Goal: Information Seeking & Learning: Learn about a topic

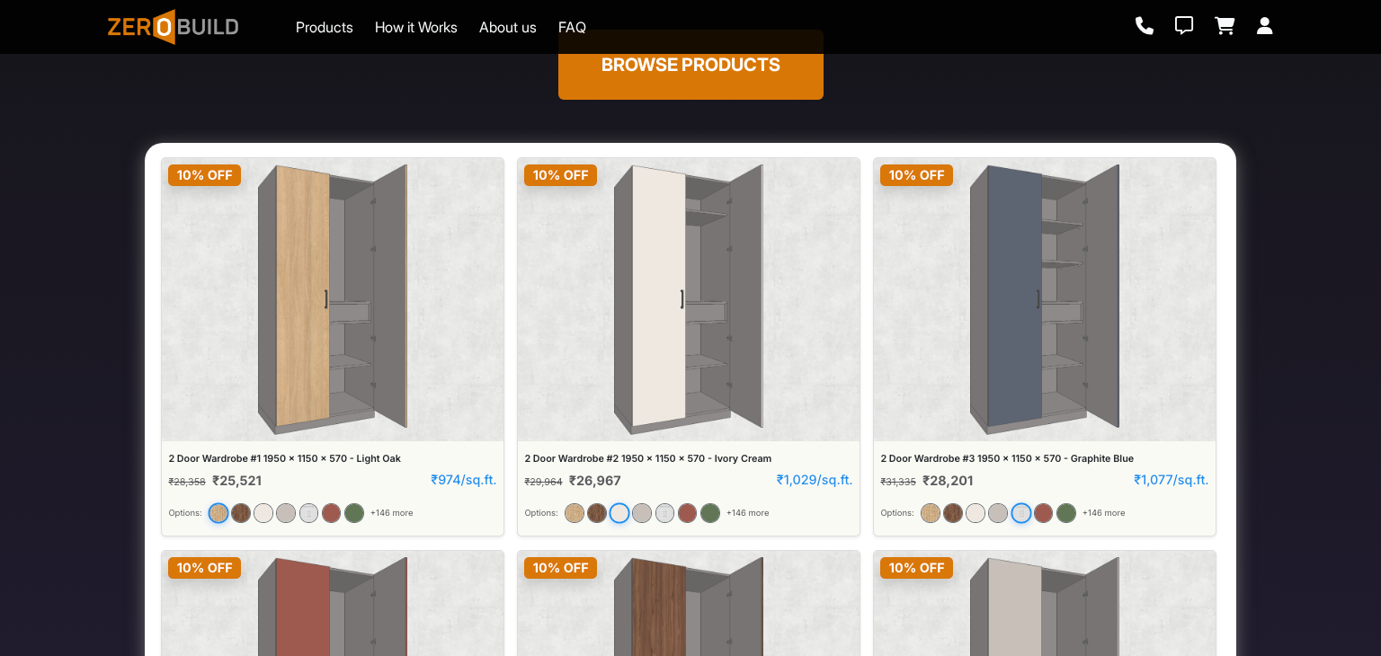
scroll to position [270, 0]
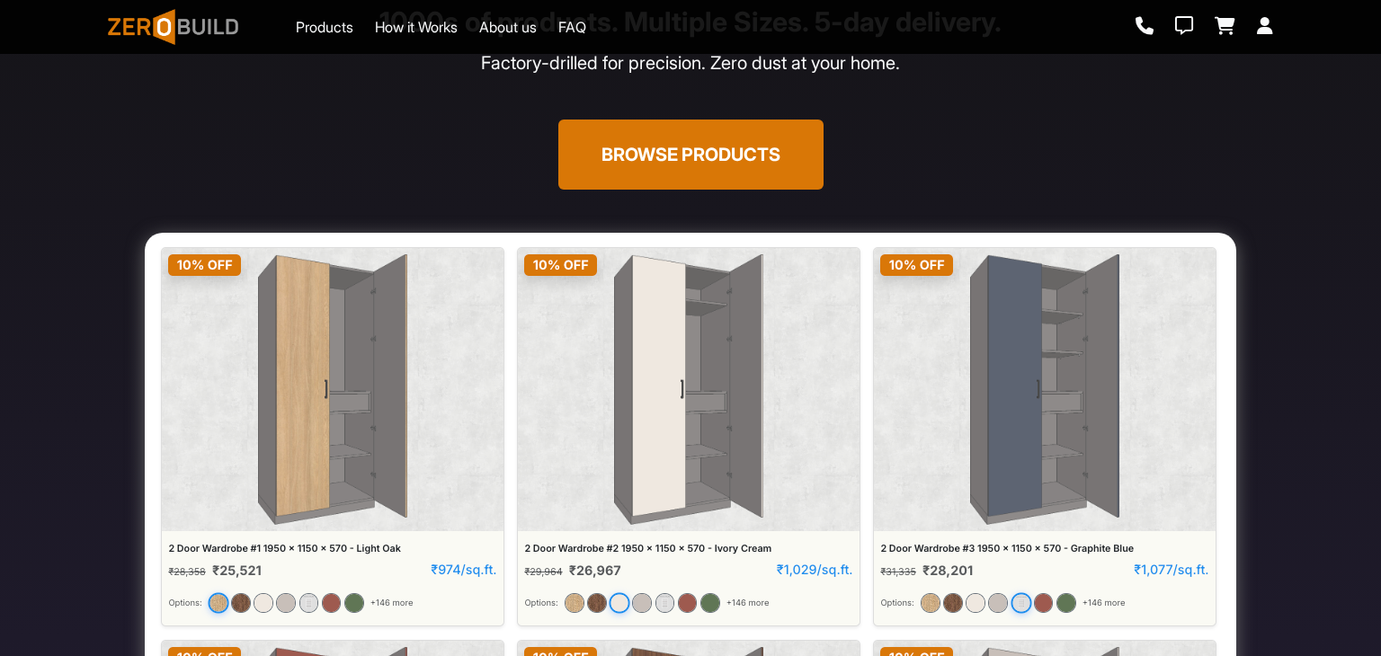
click at [720, 165] on button "Browse Products" at bounding box center [690, 155] width 265 height 70
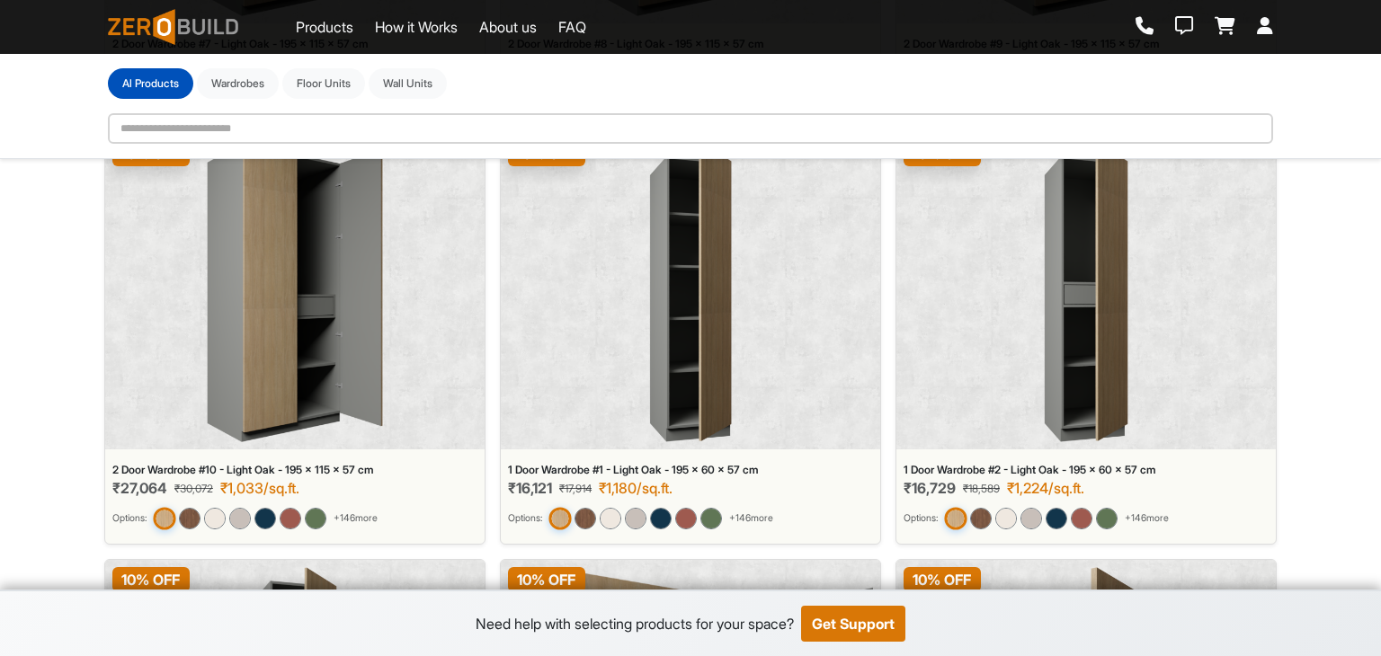
scroll to position [1429, 0]
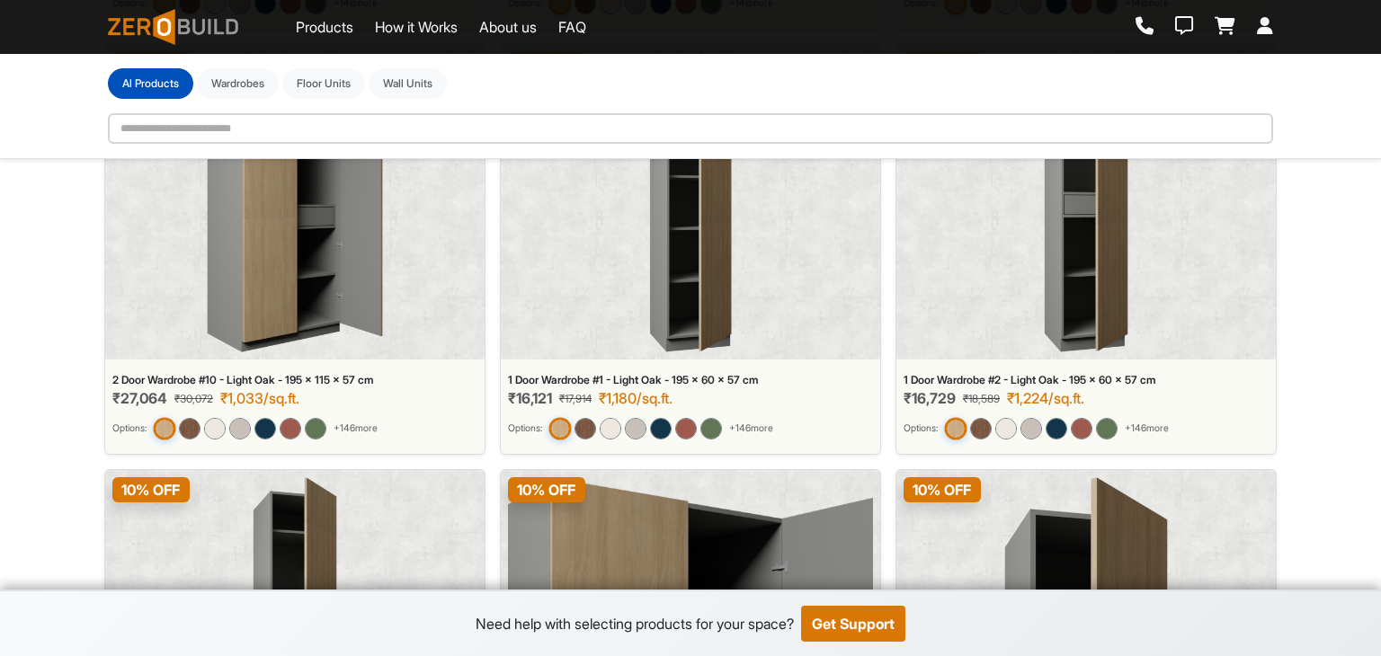
click at [744, 379] on div "1 Door Wardrobe #1 - Light Oak - 195 x 60 x 57 cm" at bounding box center [690, 380] width 365 height 13
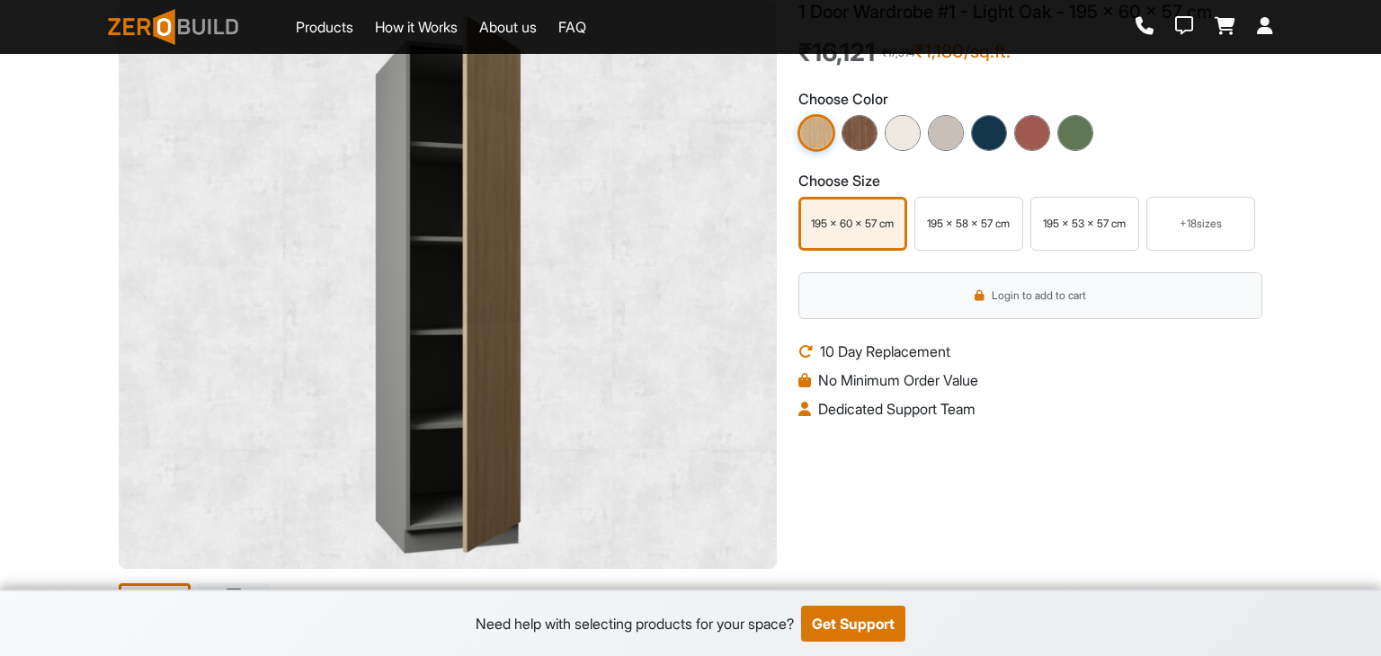
scroll to position [360, 0]
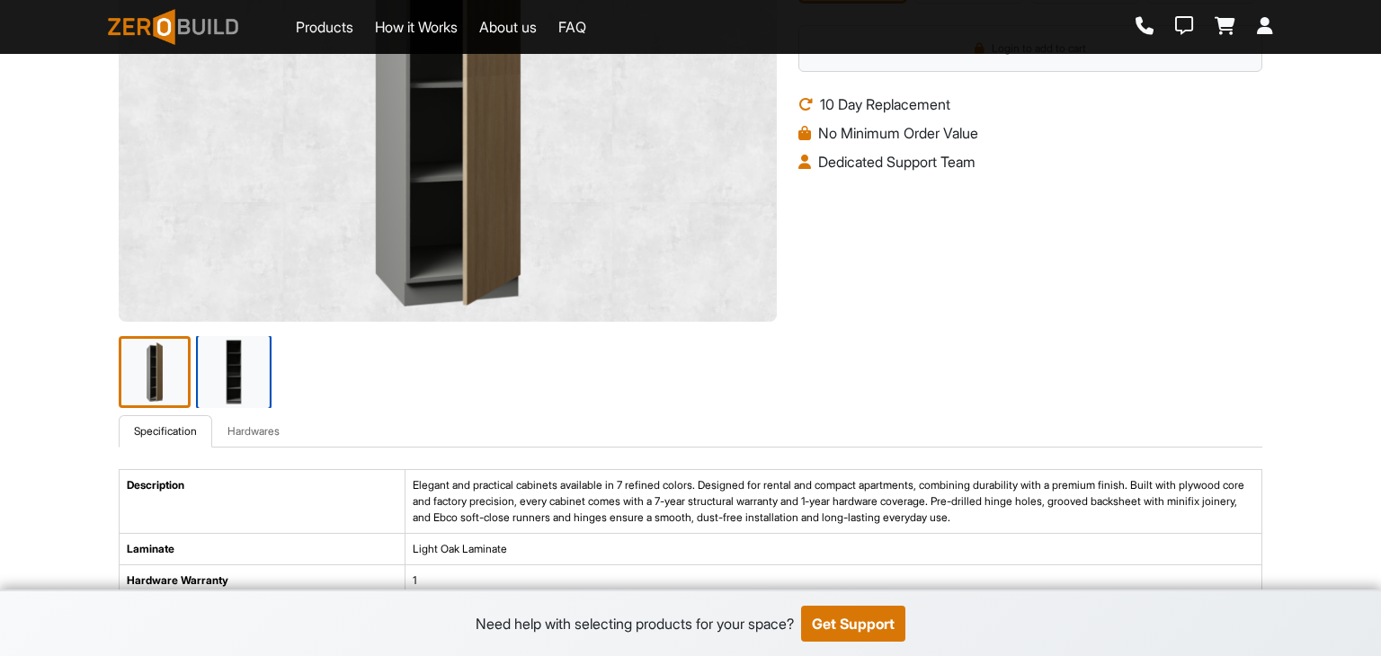
click at [237, 375] on img at bounding box center [234, 372] width 76 height 76
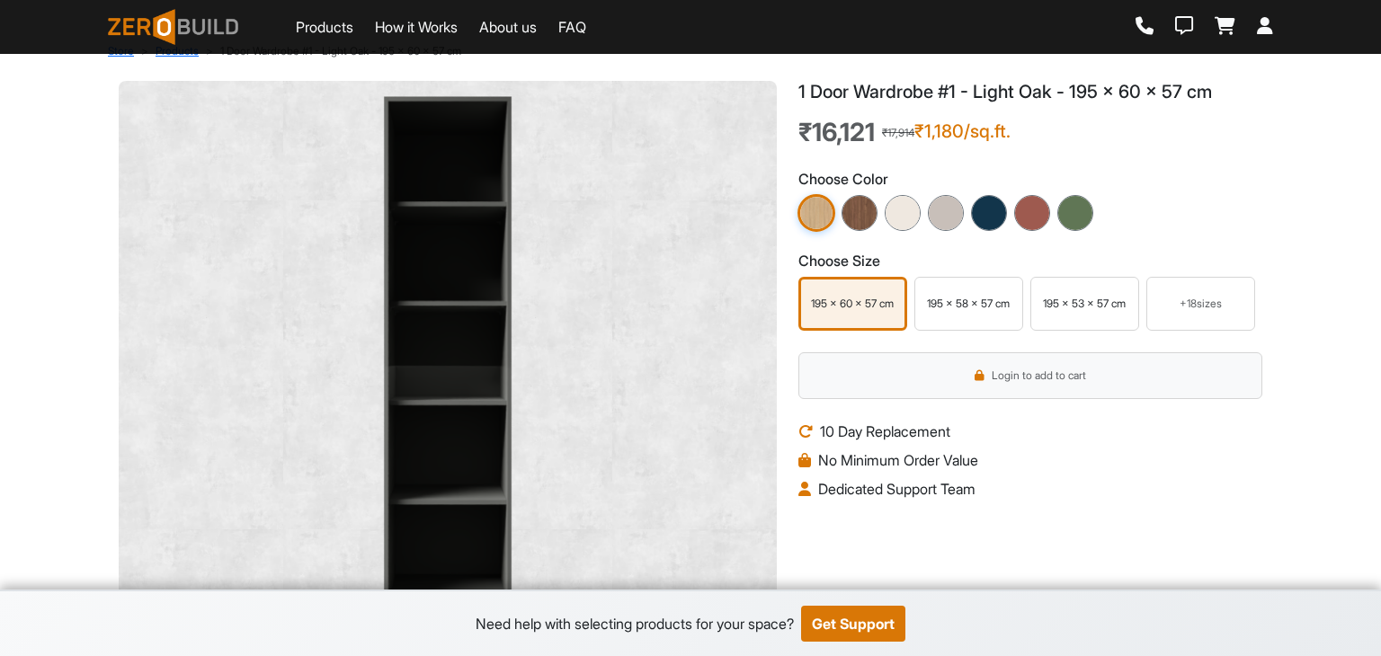
scroll to position [0, 0]
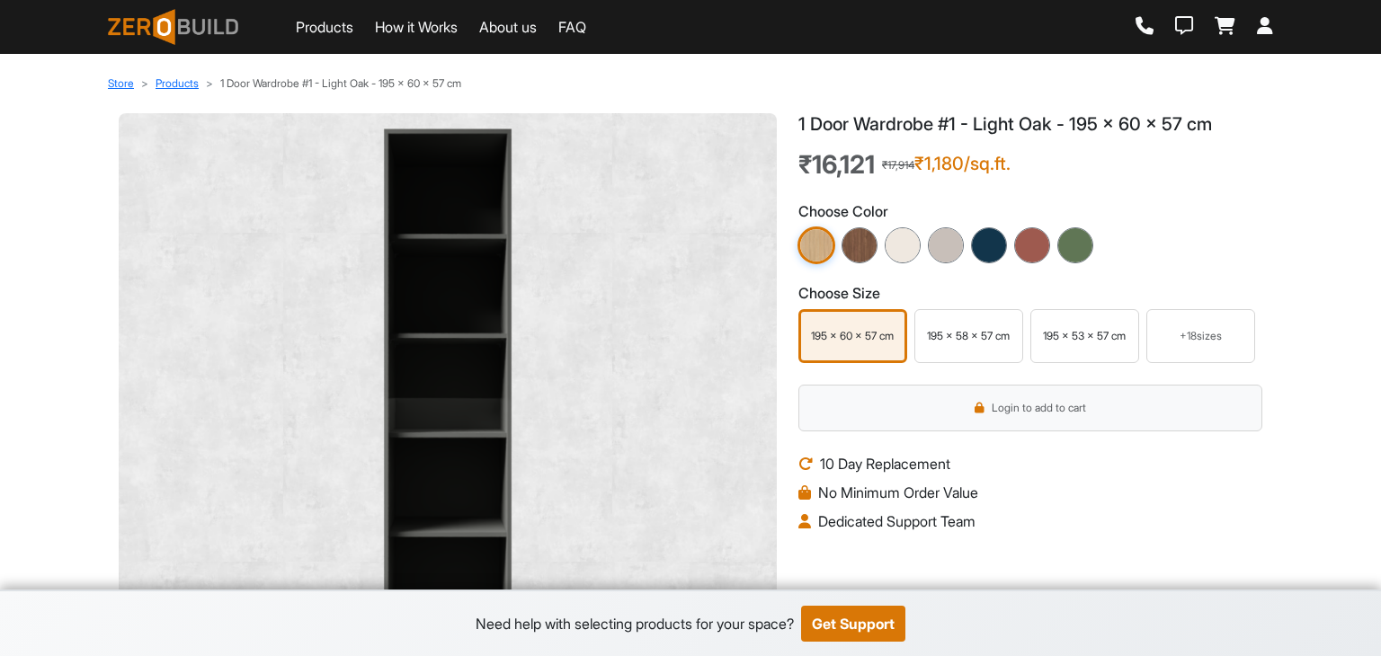
click at [468, 346] on img at bounding box center [447, 397] width 629 height 539
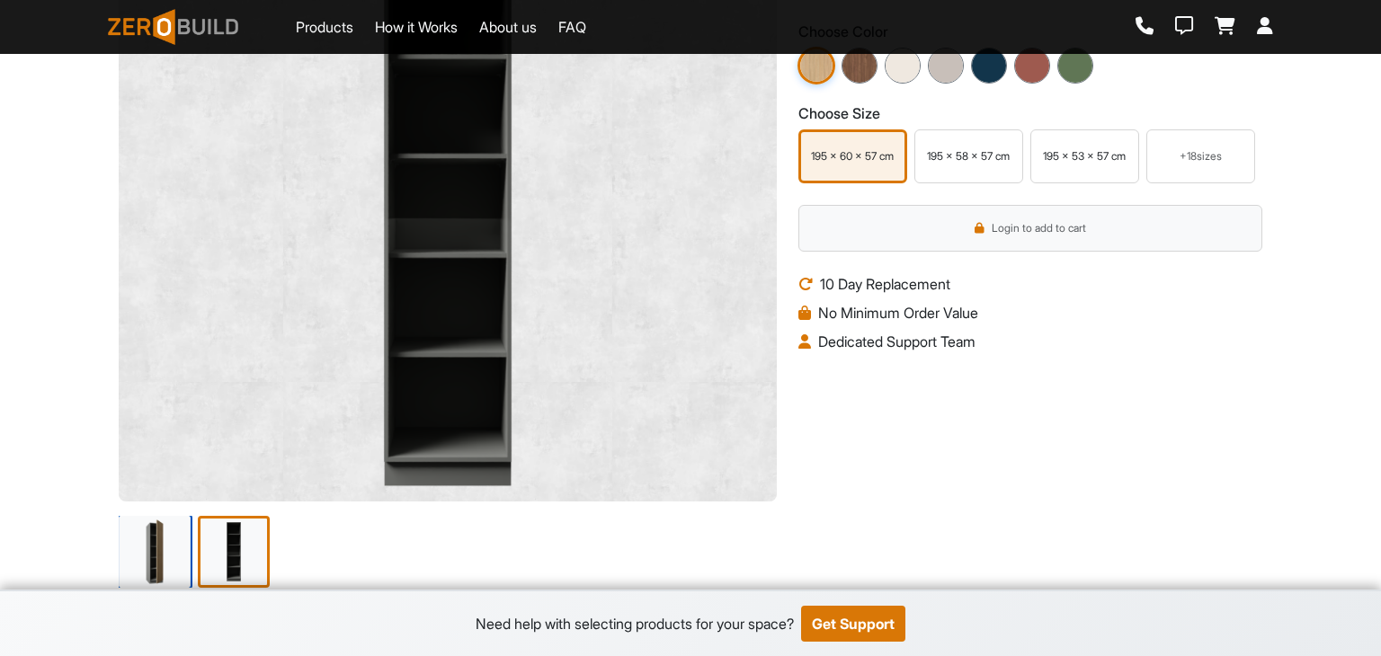
click at [177, 545] on img at bounding box center [155, 552] width 76 height 76
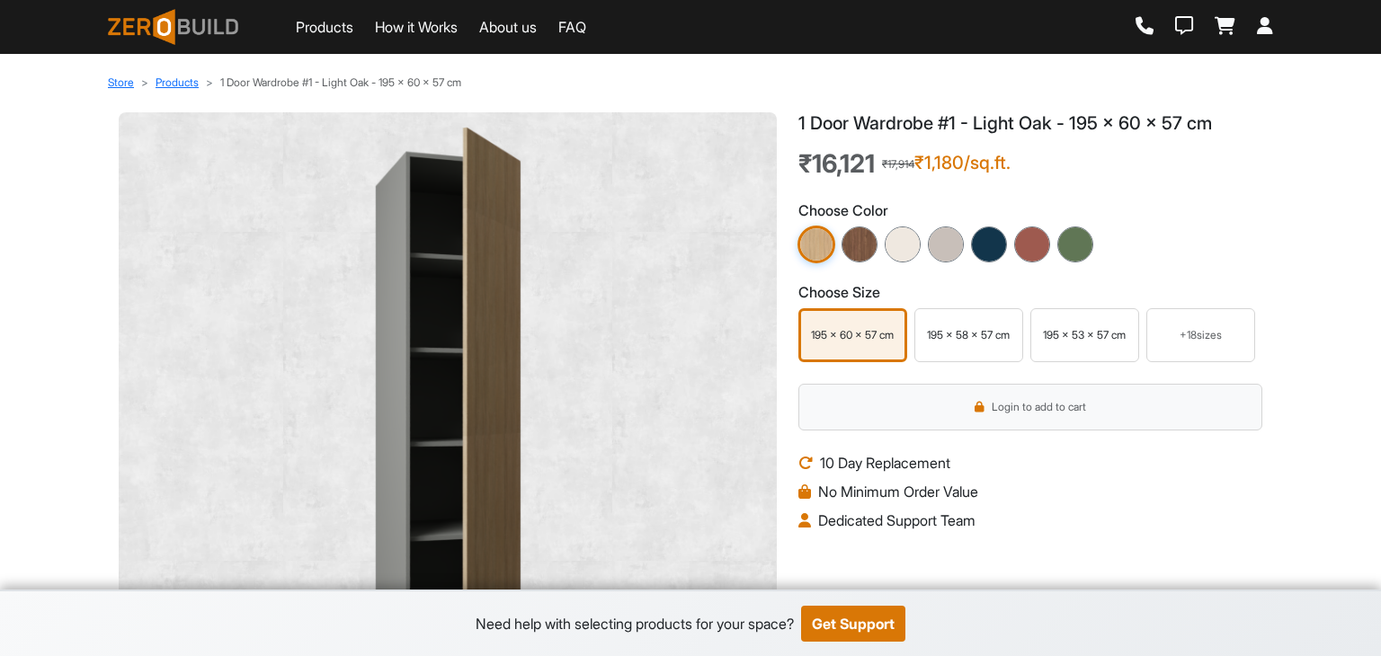
scroll to position [0, 0]
drag, startPoint x: 1077, startPoint y: 127, endPoint x: 1304, endPoint y: 127, distance: 226.6
click at [1202, 177] on div "₹16,121 ₹17,914 ₹1,180/sq.ft." at bounding box center [1030, 165] width 464 height 32
drag, startPoint x: 815, startPoint y: 171, endPoint x: 874, endPoint y: 171, distance: 59.3
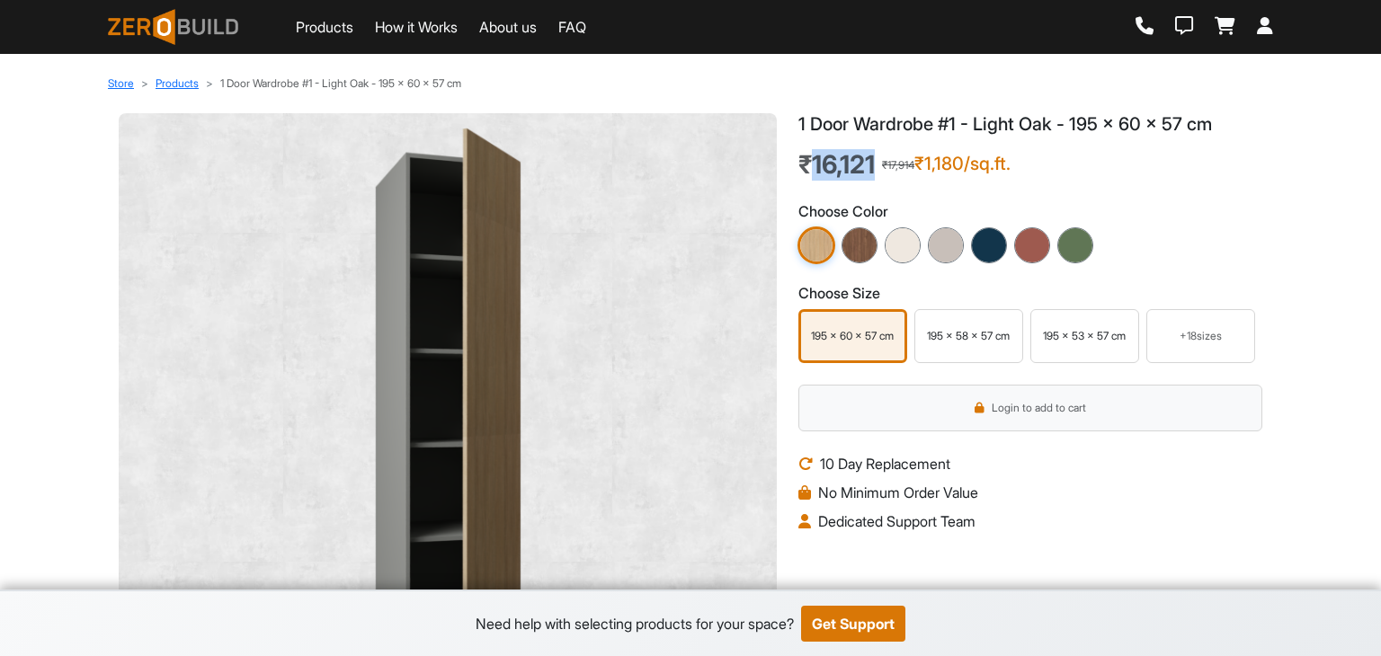
click at [874, 171] on span "₹16,121" at bounding box center [836, 165] width 76 height 31
click at [1017, 176] on div "₹16,121 ₹17,914 ₹1,180/sq.ft." at bounding box center [1030, 165] width 464 height 32
click at [710, 231] on img at bounding box center [447, 397] width 629 height 539
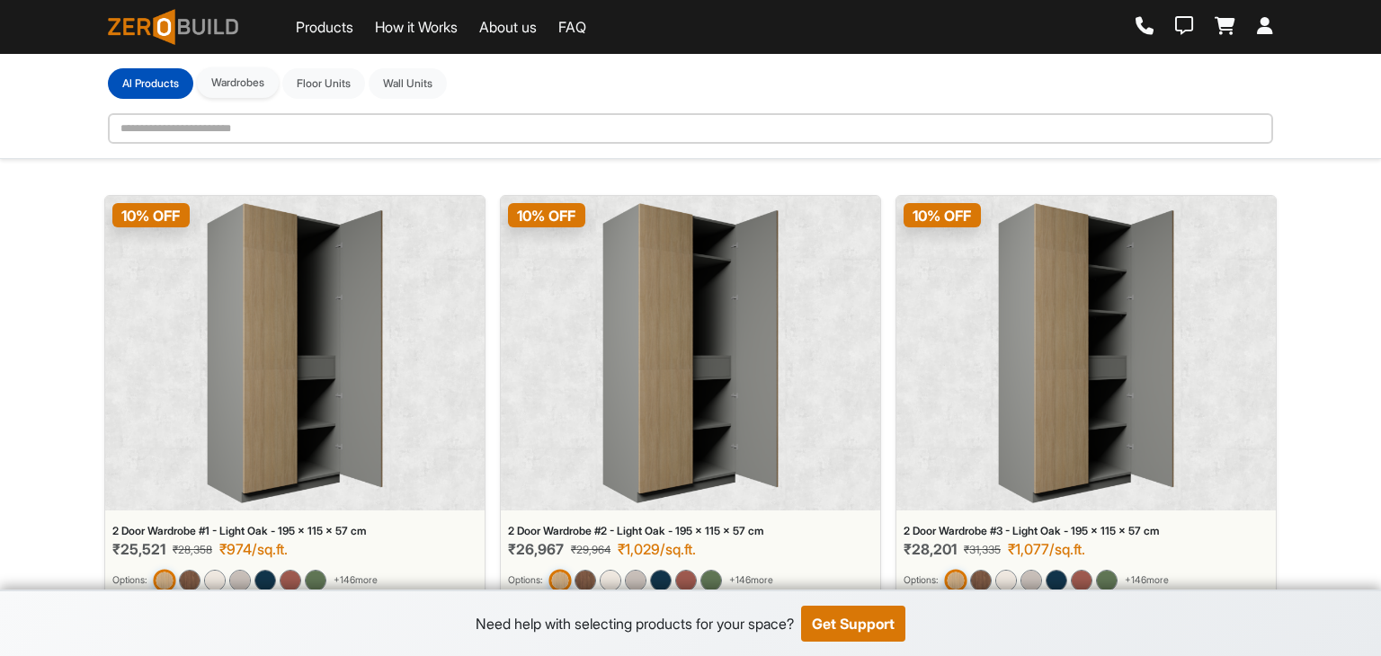
click at [237, 88] on button "Wardrobes" at bounding box center [238, 82] width 82 height 31
click at [264, 87] on button "Wardrobes" at bounding box center [238, 82] width 82 height 31
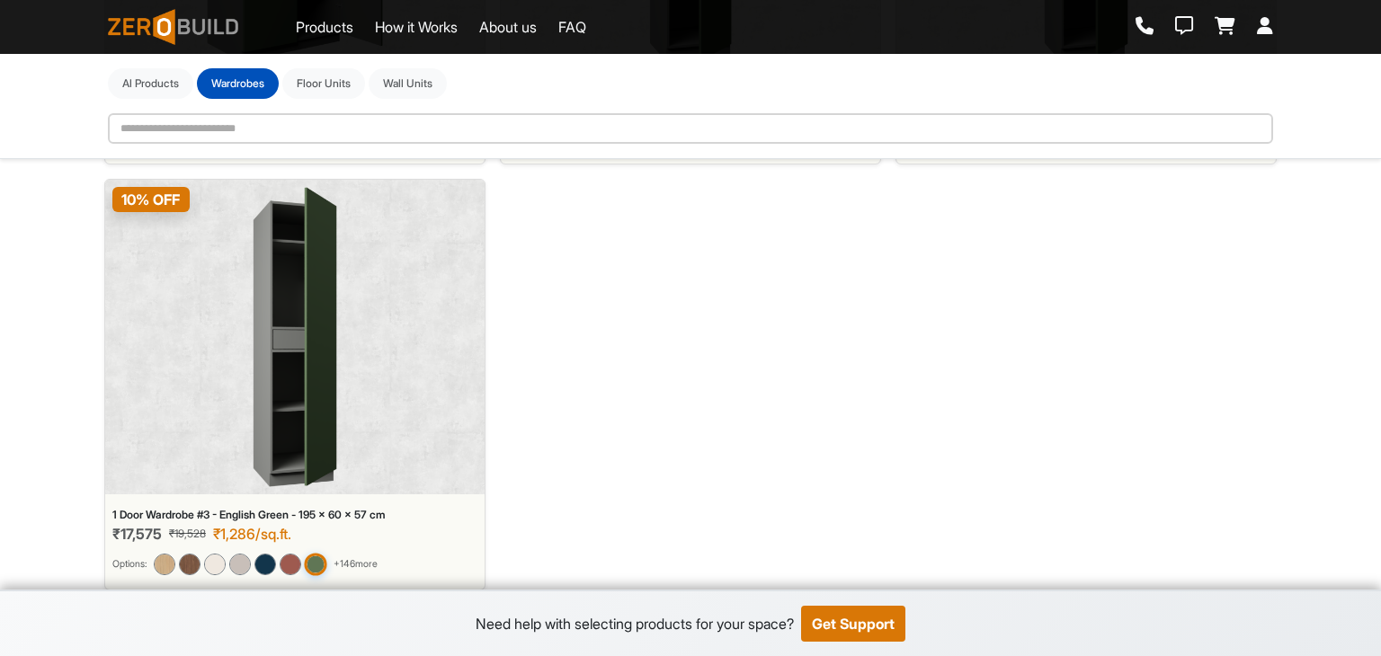
scroll to position [12821, 0]
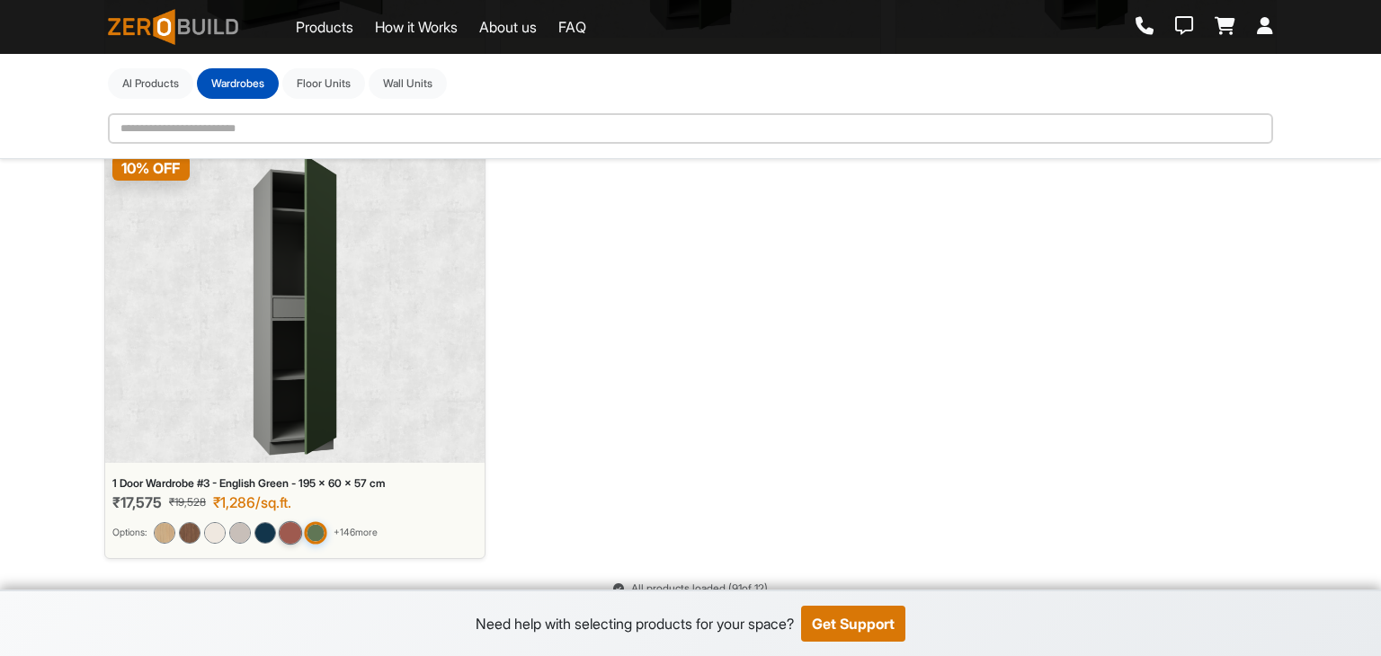
click at [299, 521] on img at bounding box center [290, 532] width 23 height 23
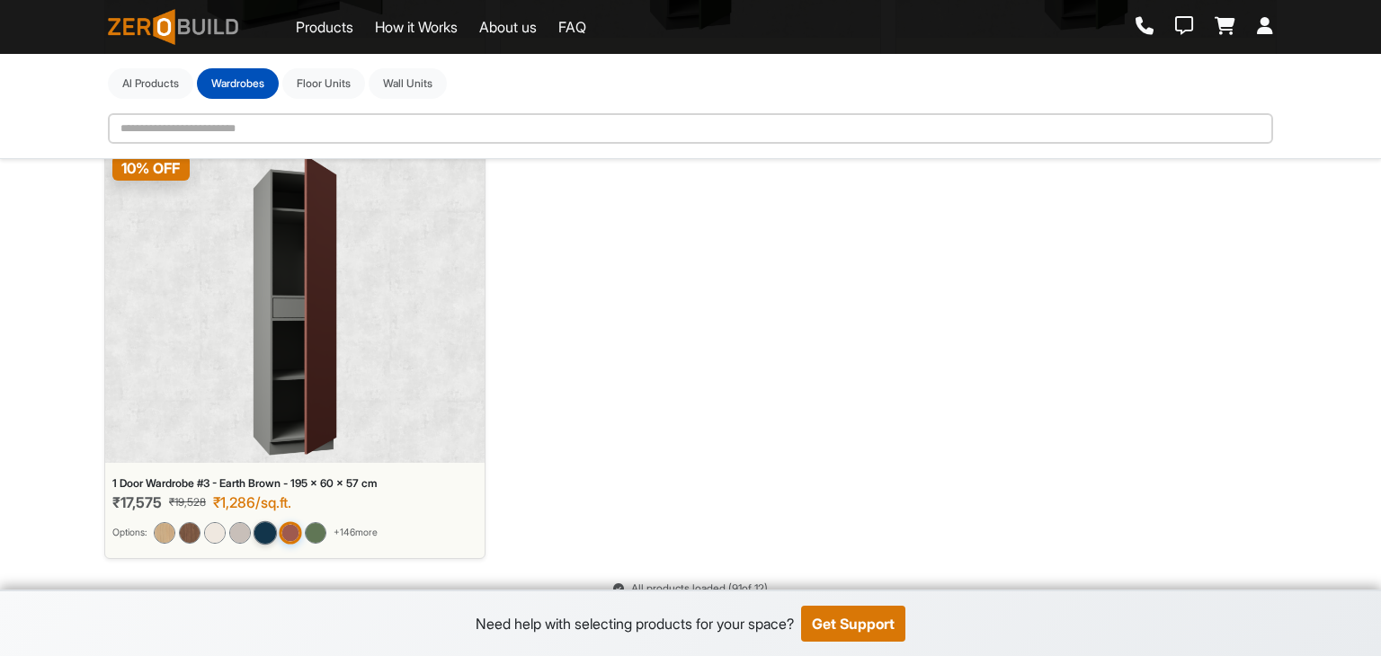
click at [266, 521] on img at bounding box center [265, 532] width 23 height 23
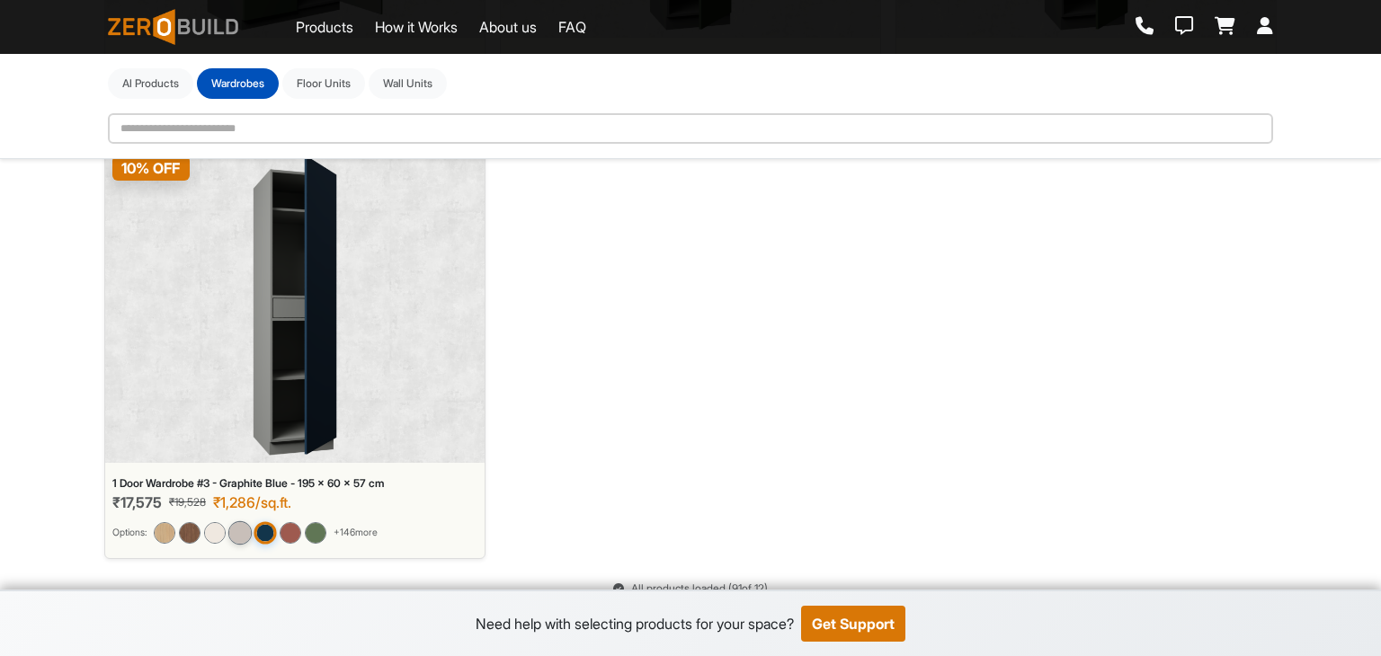
click at [237, 521] on img at bounding box center [239, 532] width 23 height 23
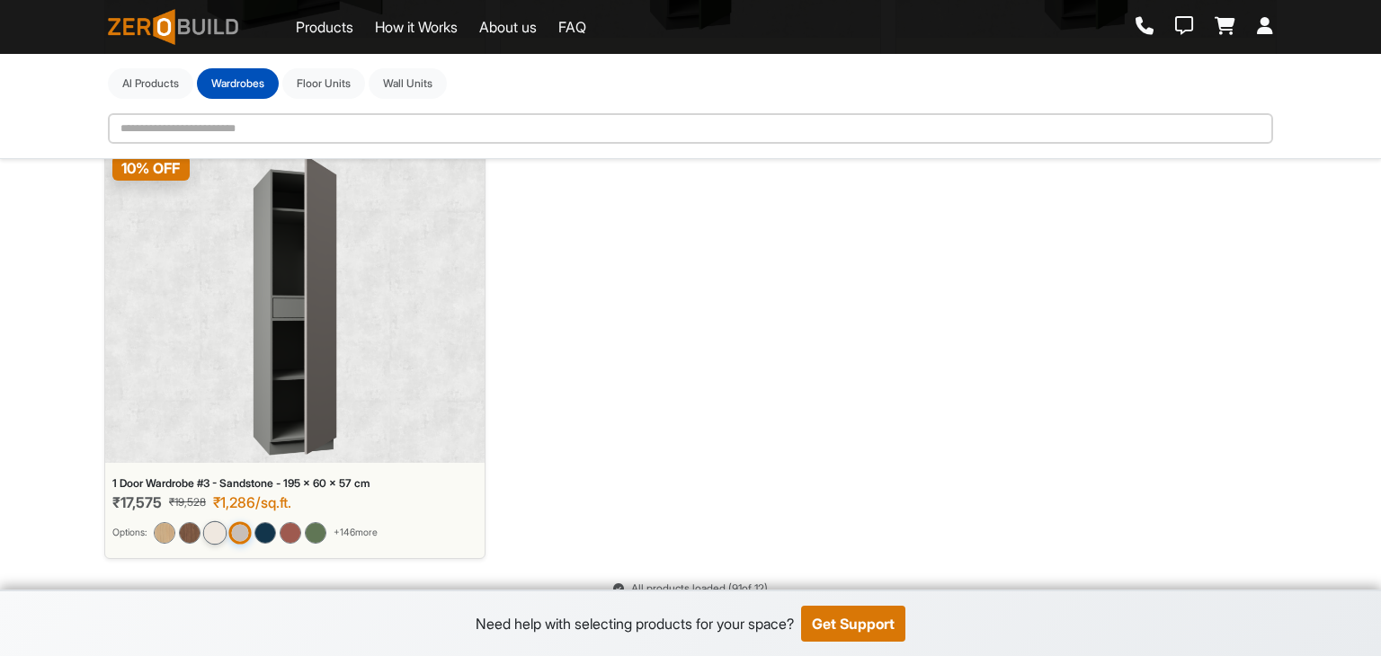
click at [218, 521] on img at bounding box center [214, 532] width 23 height 23
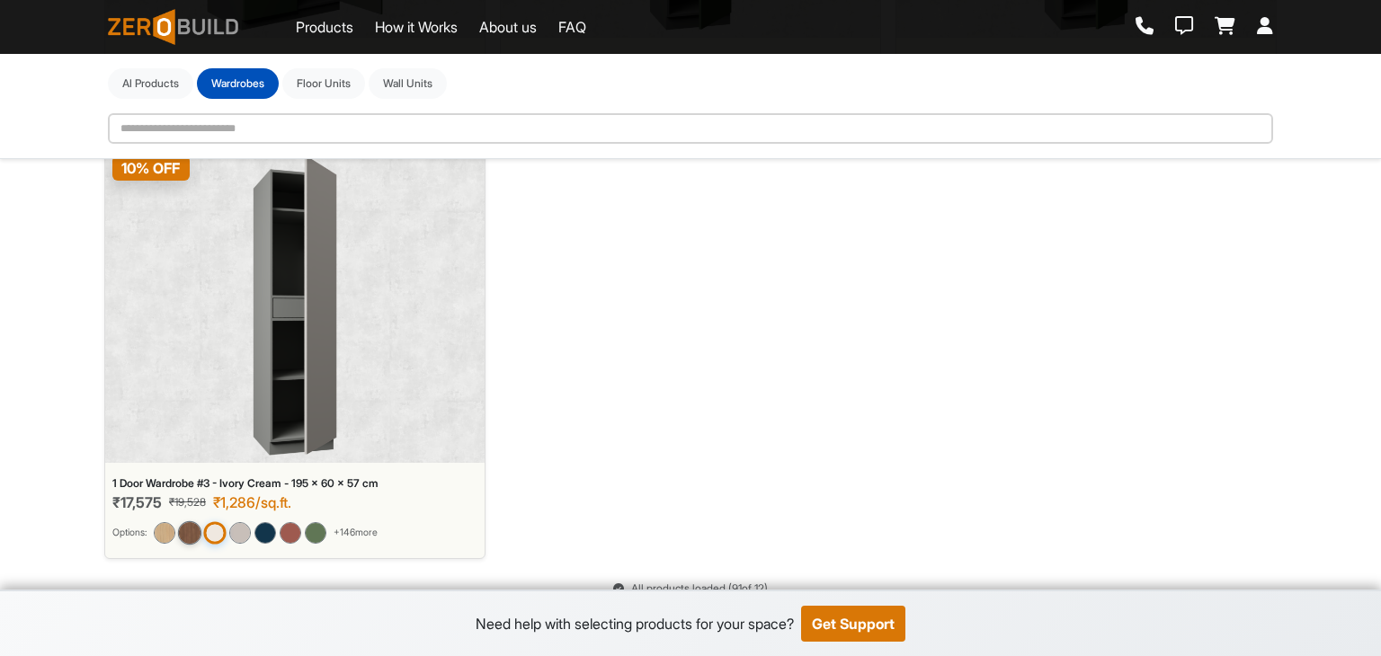
click at [201, 521] on img at bounding box center [189, 532] width 23 height 23
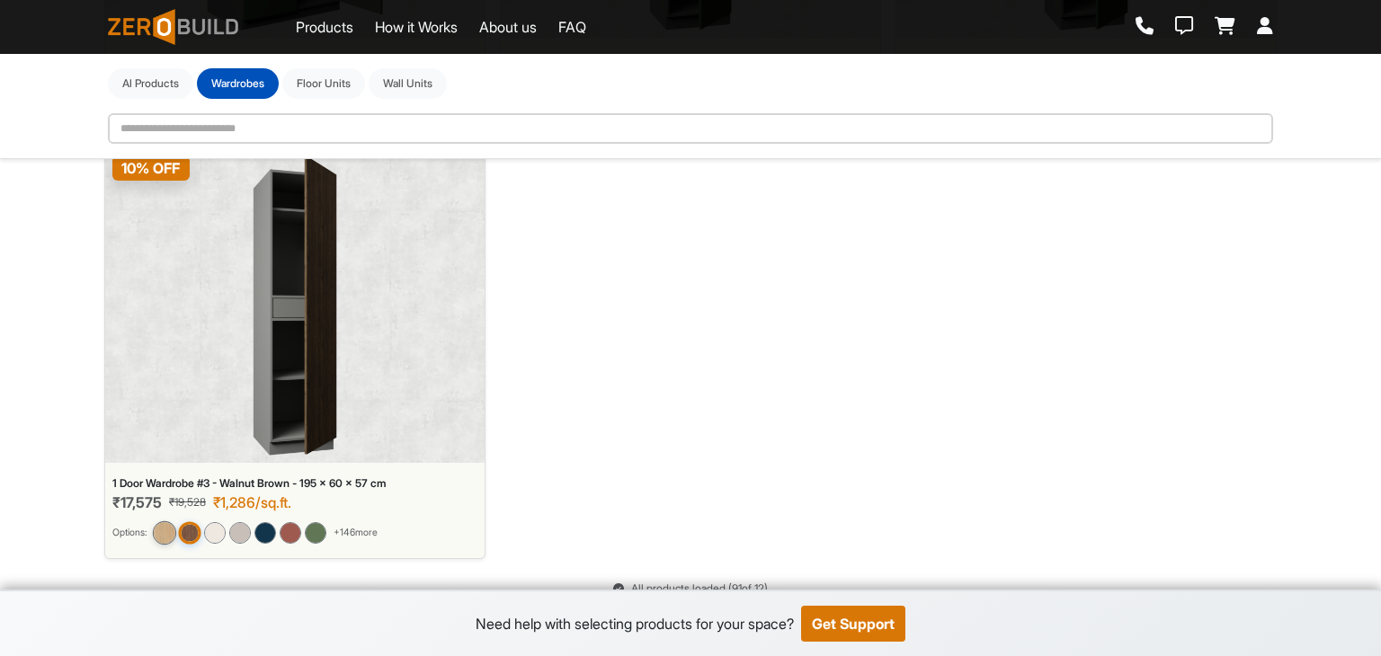
click at [172, 521] on img at bounding box center [164, 532] width 23 height 23
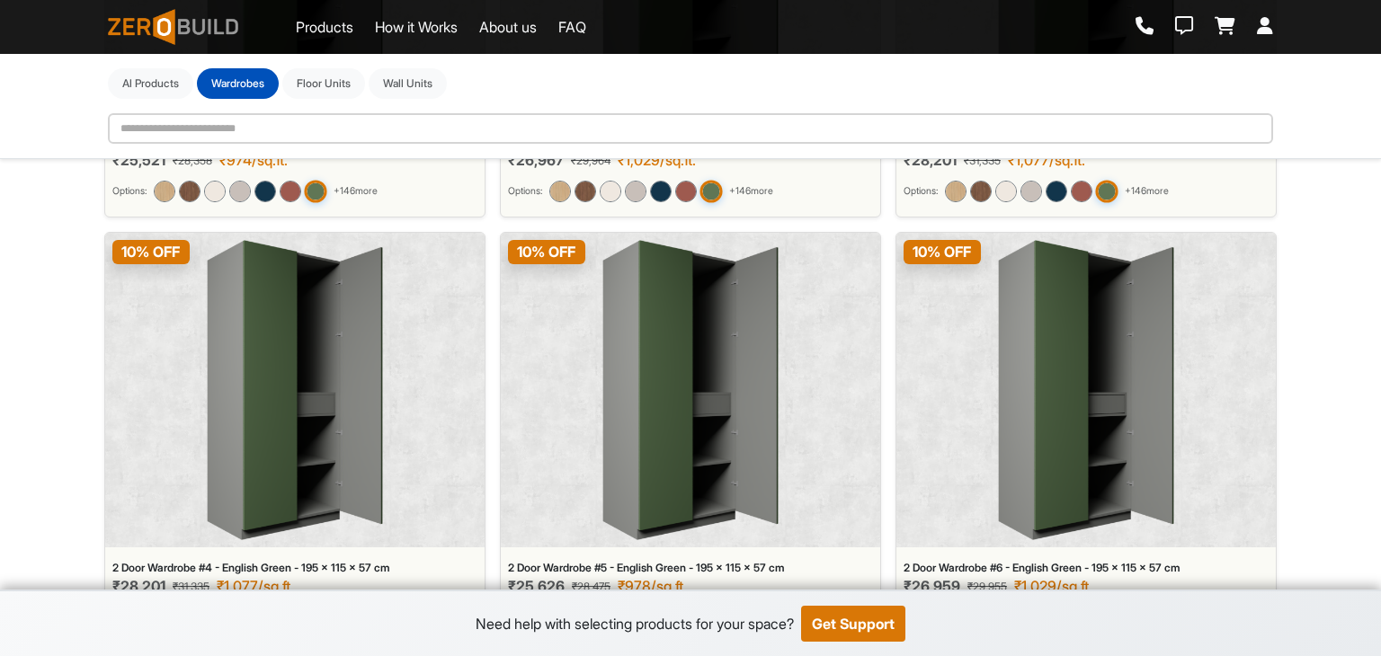
scroll to position [11113, 0]
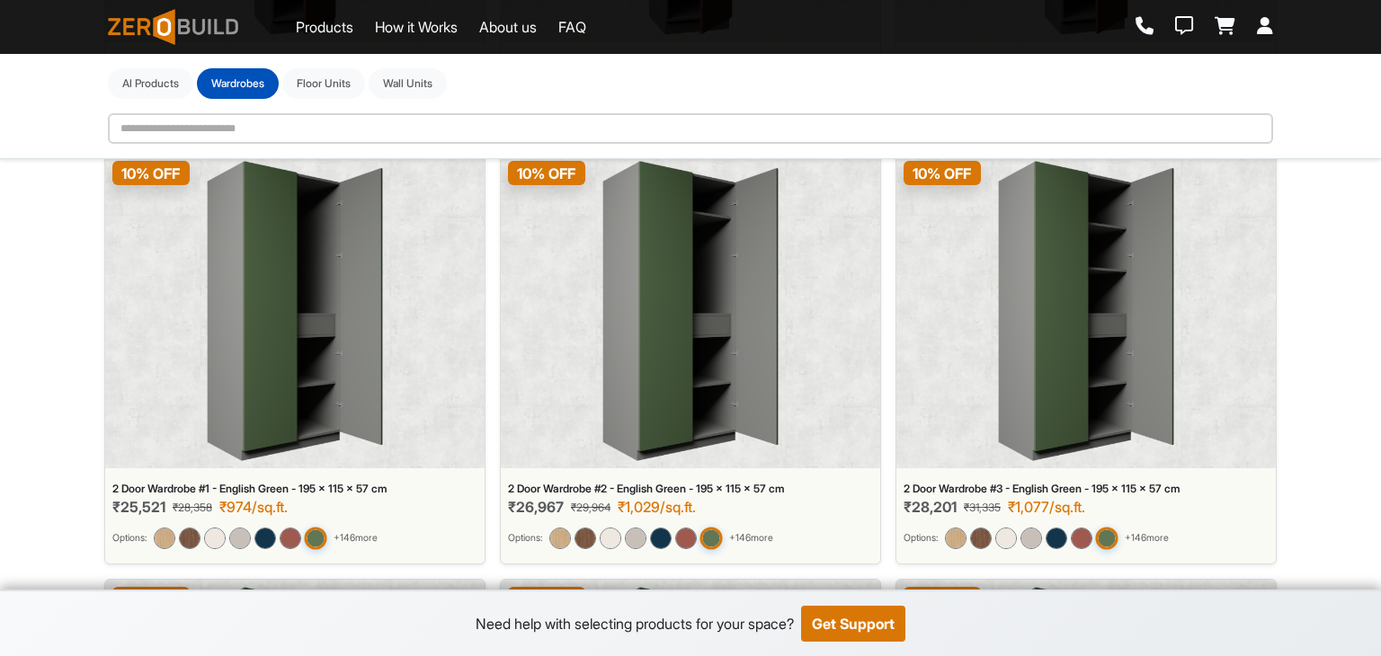
click at [357, 531] on span "+ 146 more" at bounding box center [356, 538] width 44 height 14
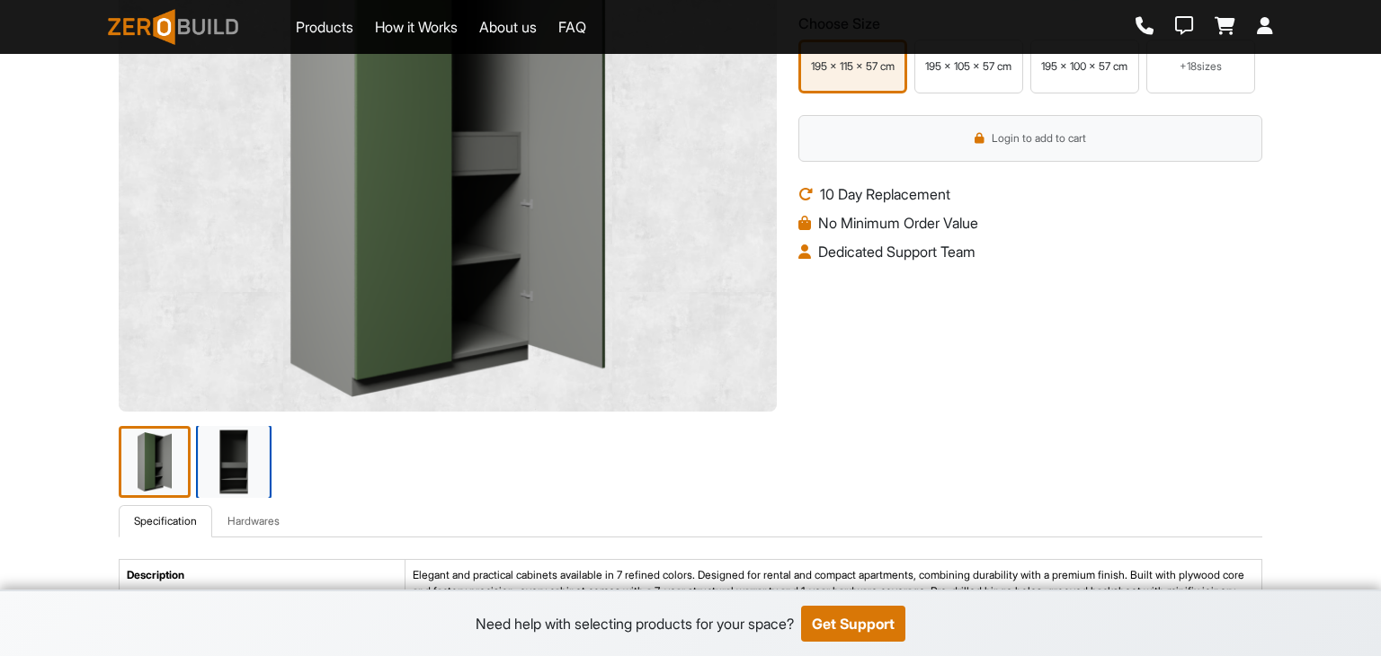
drag, startPoint x: 232, startPoint y: 436, endPoint x: 264, endPoint y: 432, distance: 32.6
click at [232, 438] on img at bounding box center [234, 462] width 76 height 76
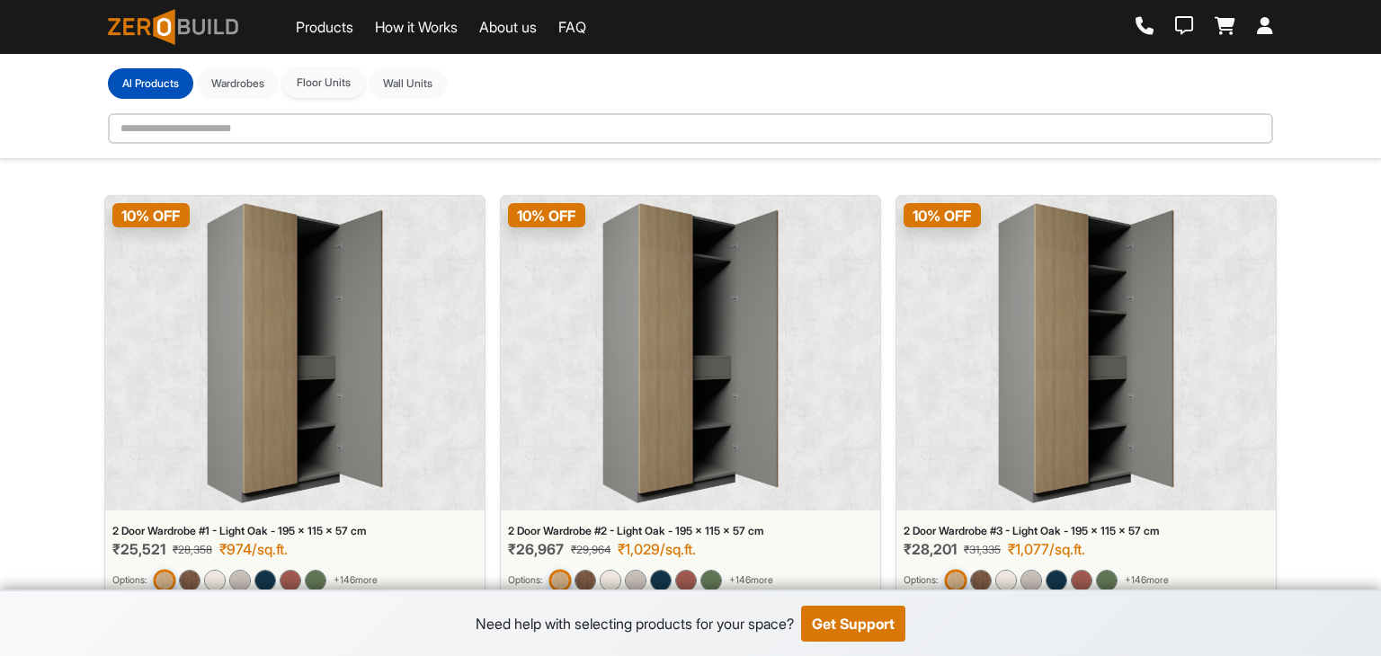
click at [331, 89] on button "Floor Units" at bounding box center [323, 82] width 83 height 31
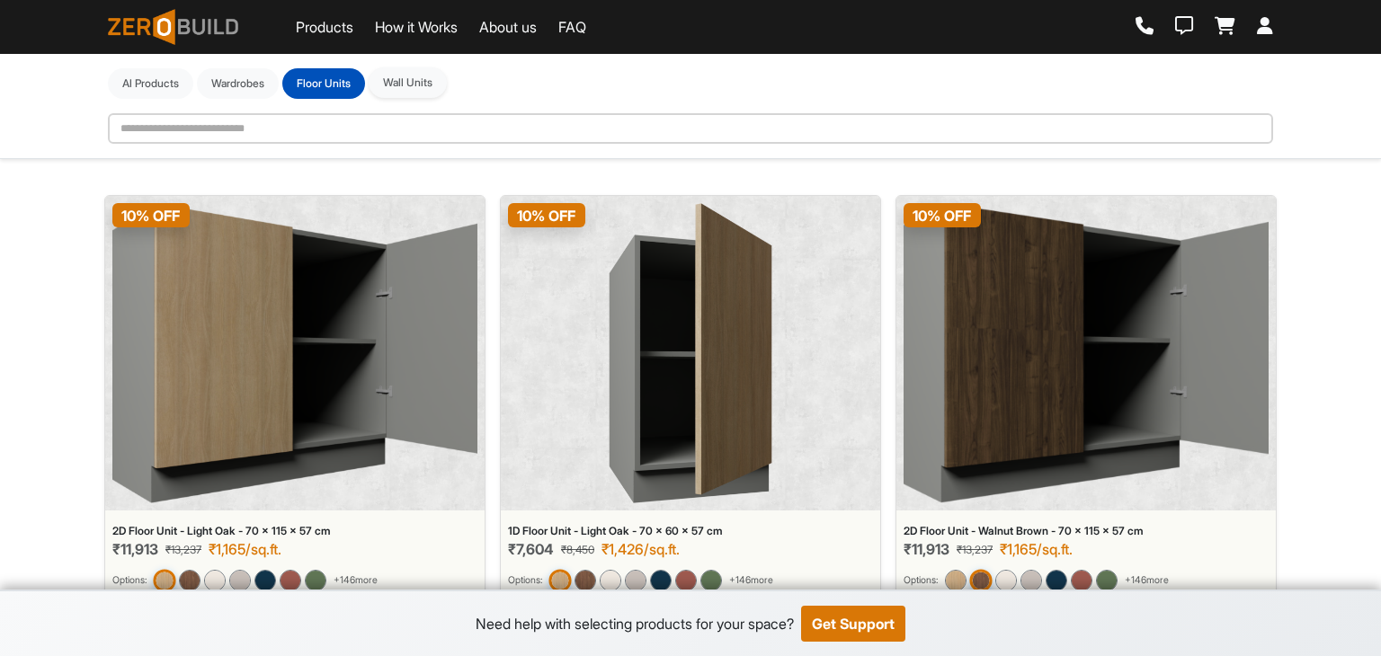
click at [415, 85] on button "Wall Units" at bounding box center [408, 82] width 78 height 31
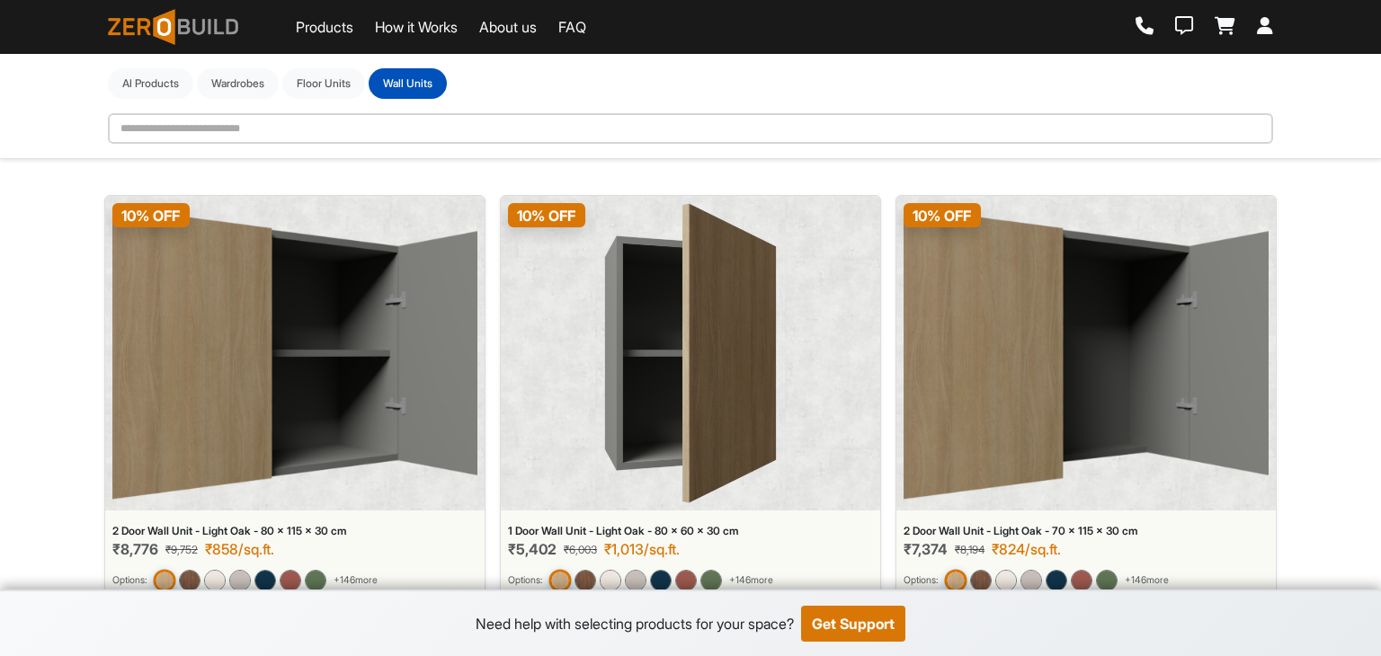
click at [537, 33] on link "About us" at bounding box center [508, 27] width 58 height 22
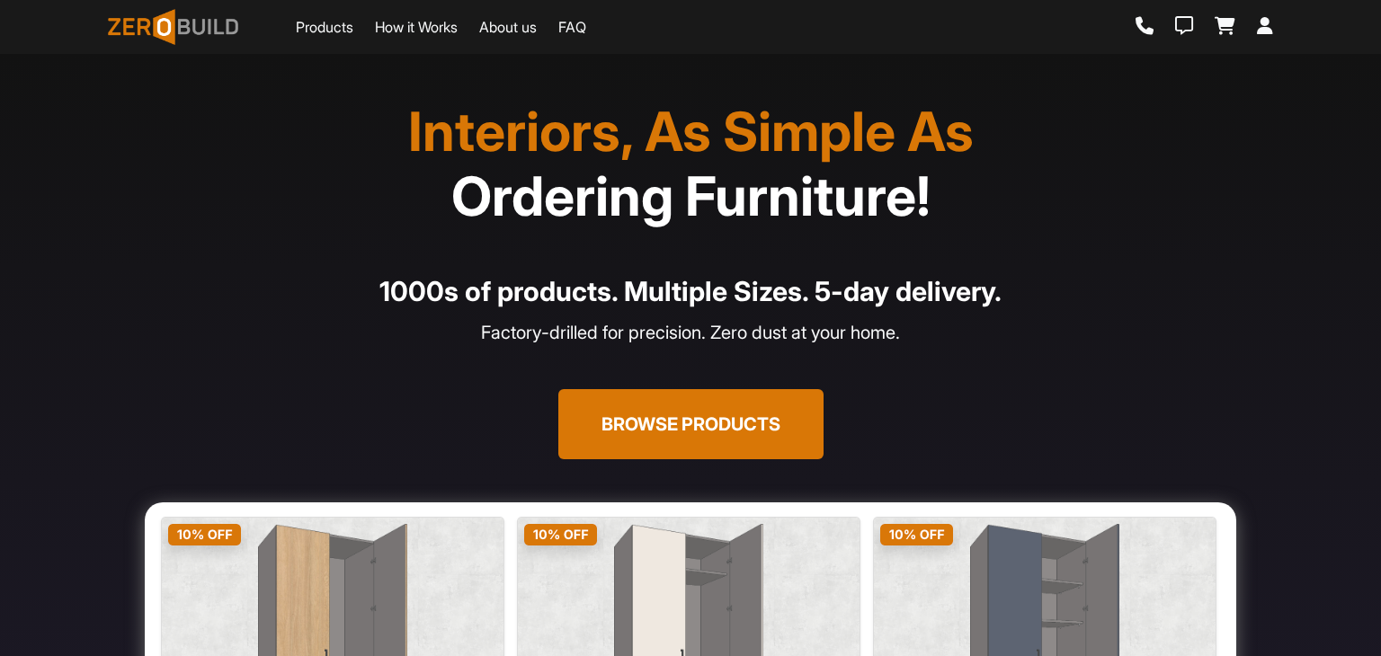
click at [529, 22] on link "About us" at bounding box center [508, 27] width 58 height 22
click at [514, 23] on link "About us" at bounding box center [508, 27] width 58 height 22
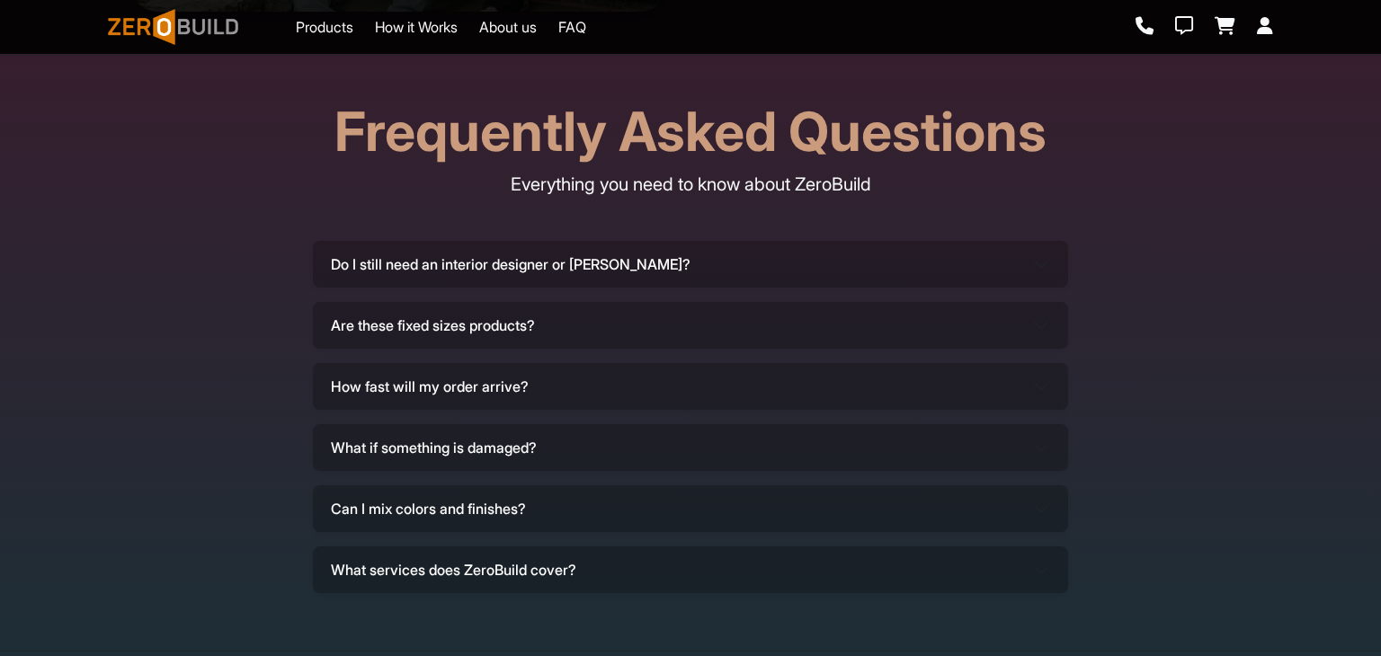
scroll to position [5664, 0]
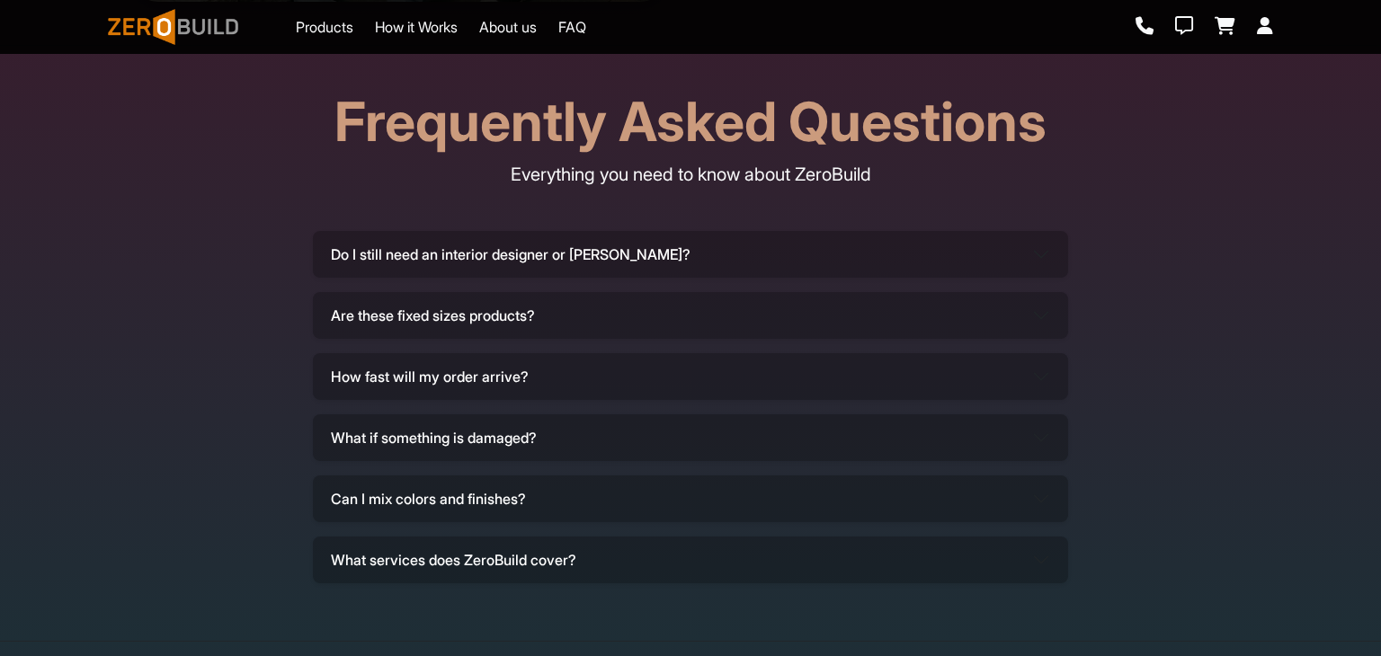
click at [662, 245] on button "Do I still need an interior designer or [PERSON_NAME]?" at bounding box center [690, 254] width 755 height 47
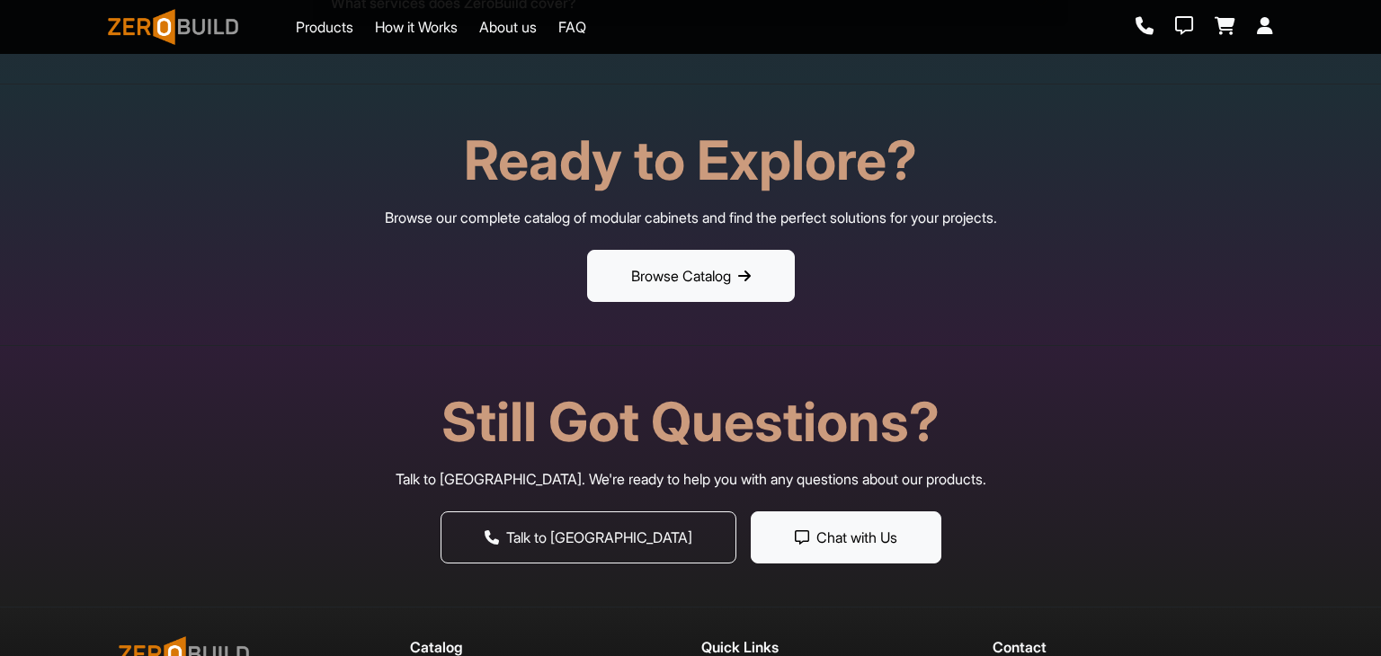
scroll to position [6415, 0]
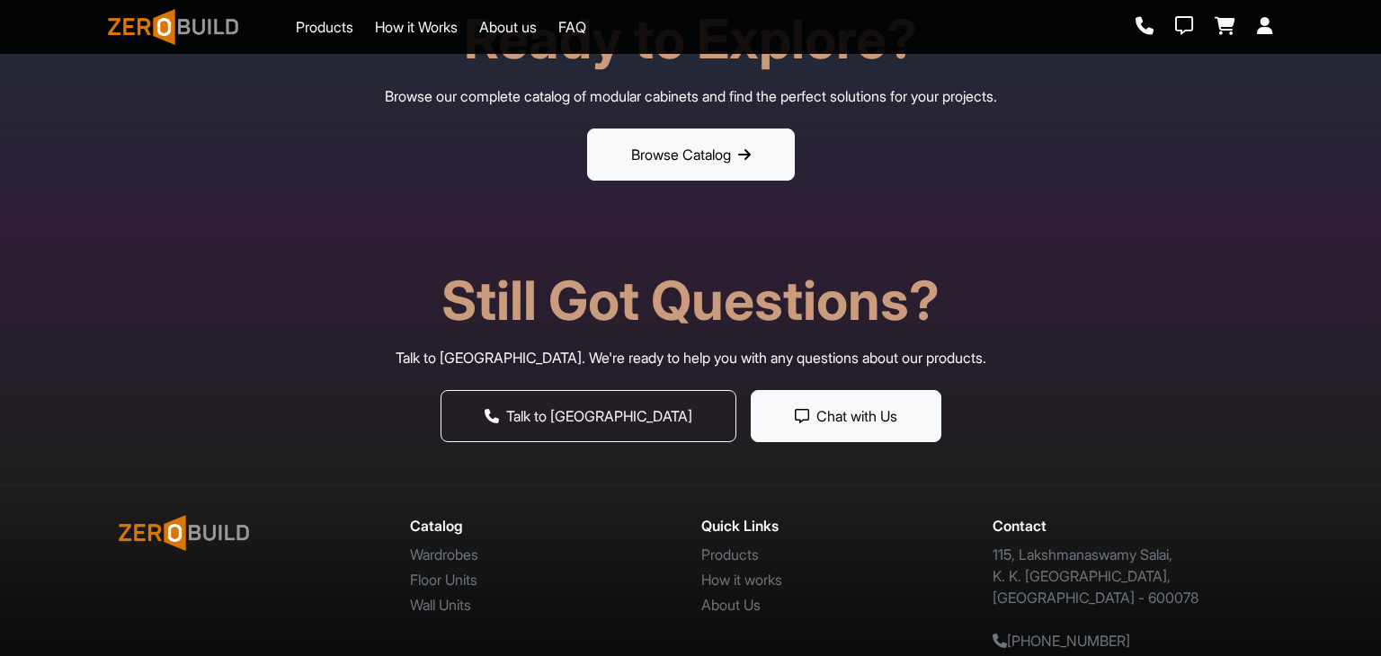
click at [464, 546] on link "Wardrobes" at bounding box center [444, 555] width 68 height 18
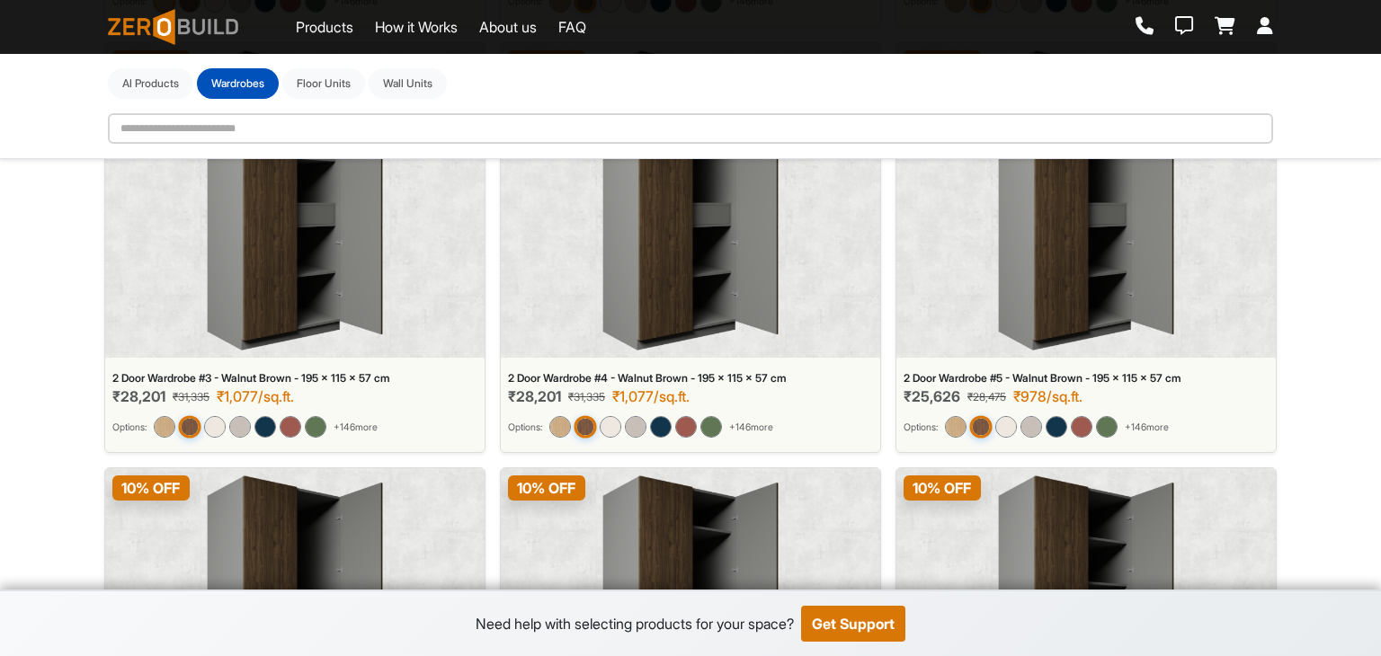
scroll to position [2340, 0]
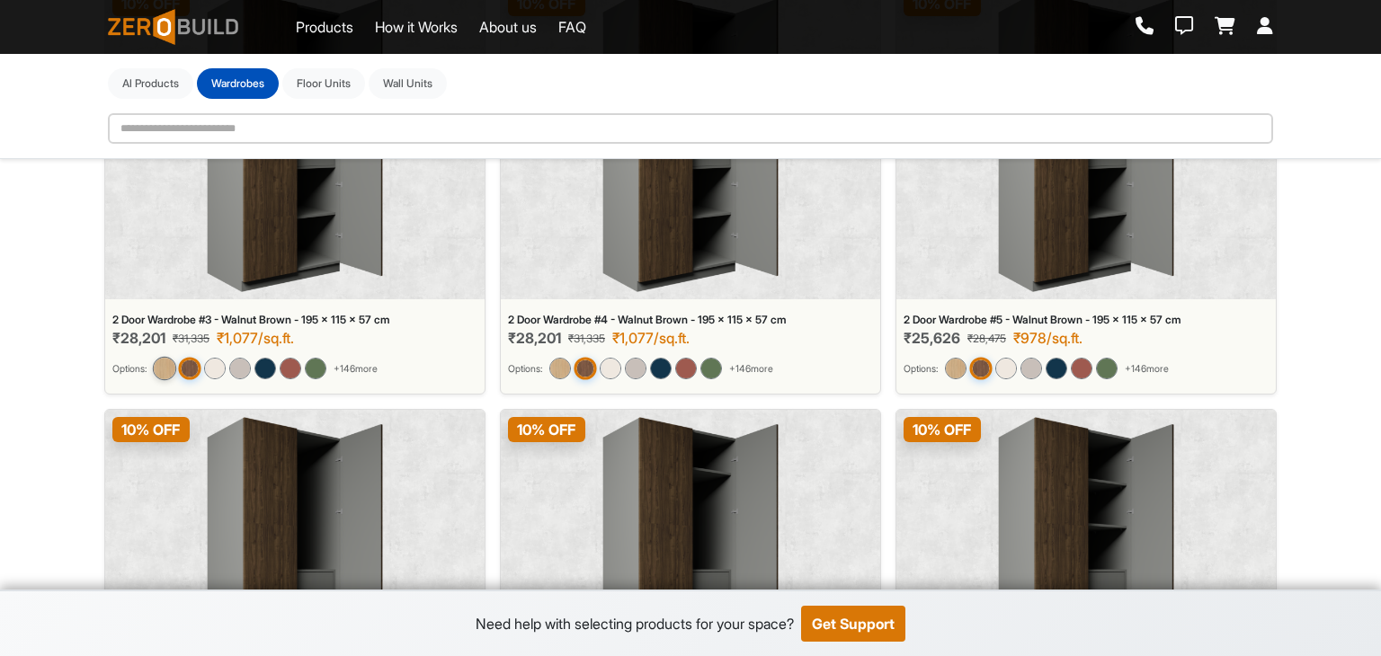
click at [162, 364] on img at bounding box center [164, 368] width 23 height 23
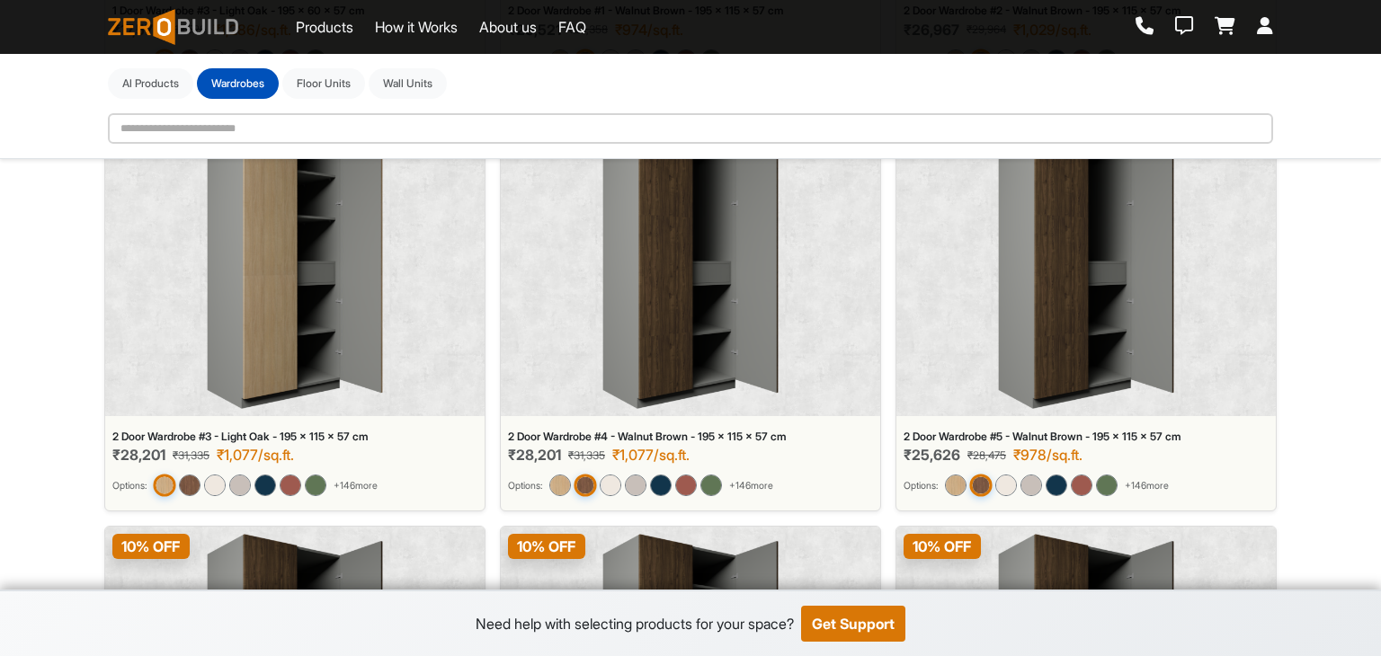
scroll to position [2250, 0]
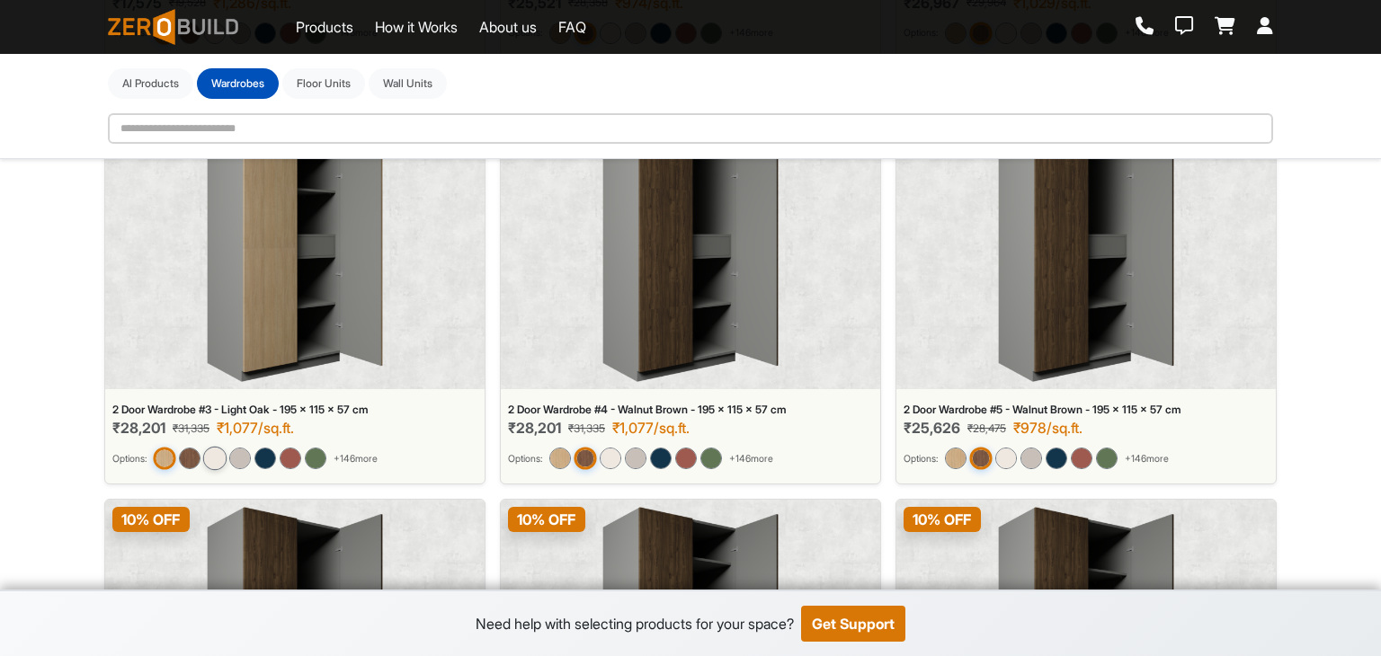
click at [220, 454] on img at bounding box center [214, 458] width 23 height 23
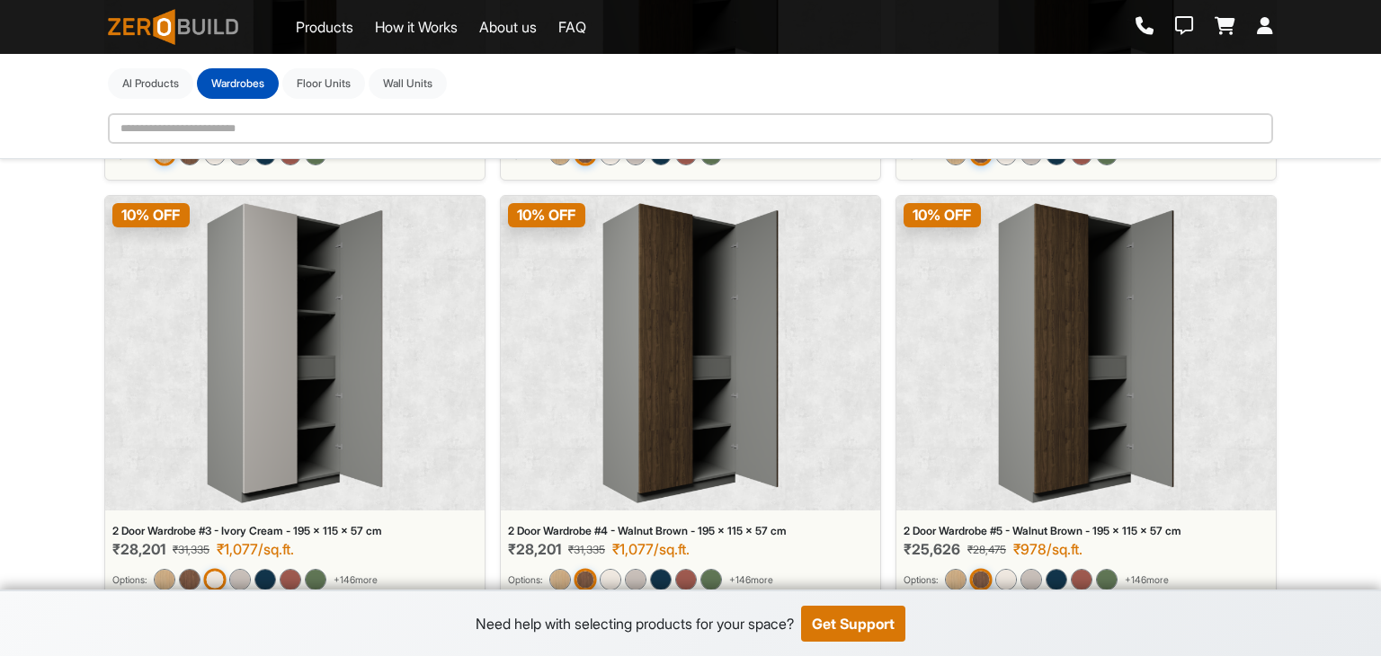
scroll to position [2161, 0]
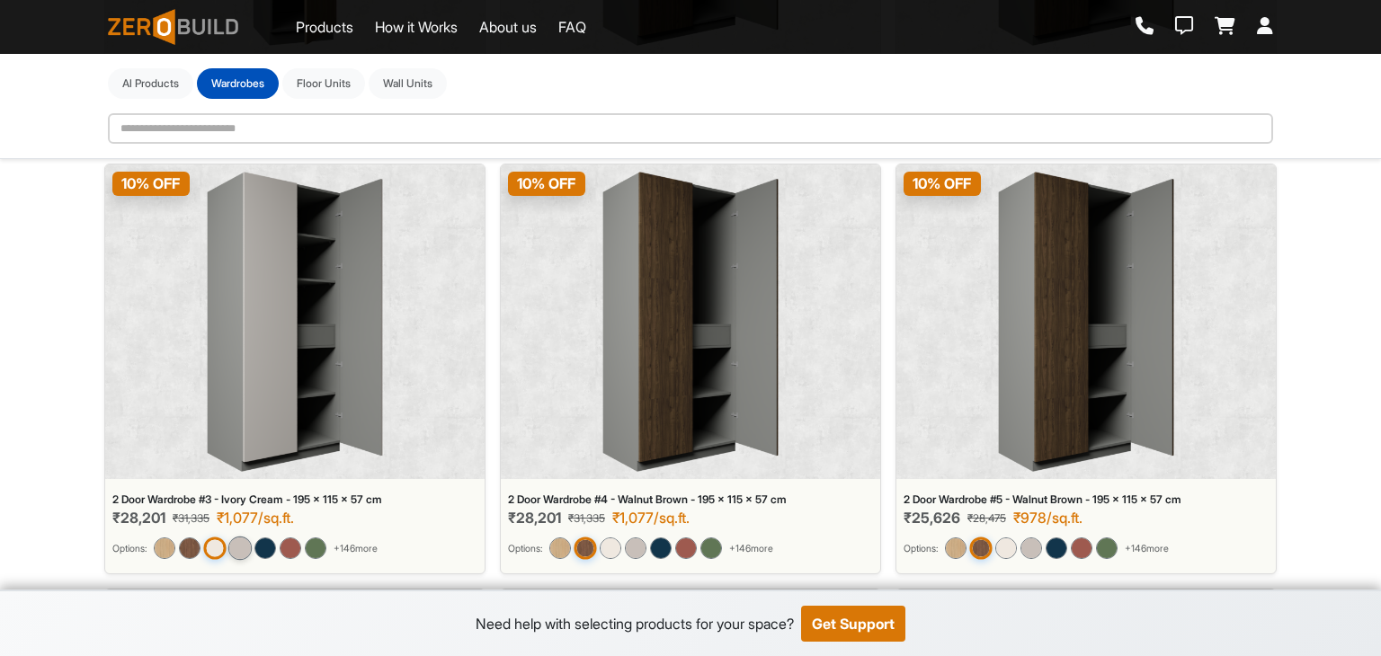
click at [248, 542] on img at bounding box center [239, 548] width 23 height 23
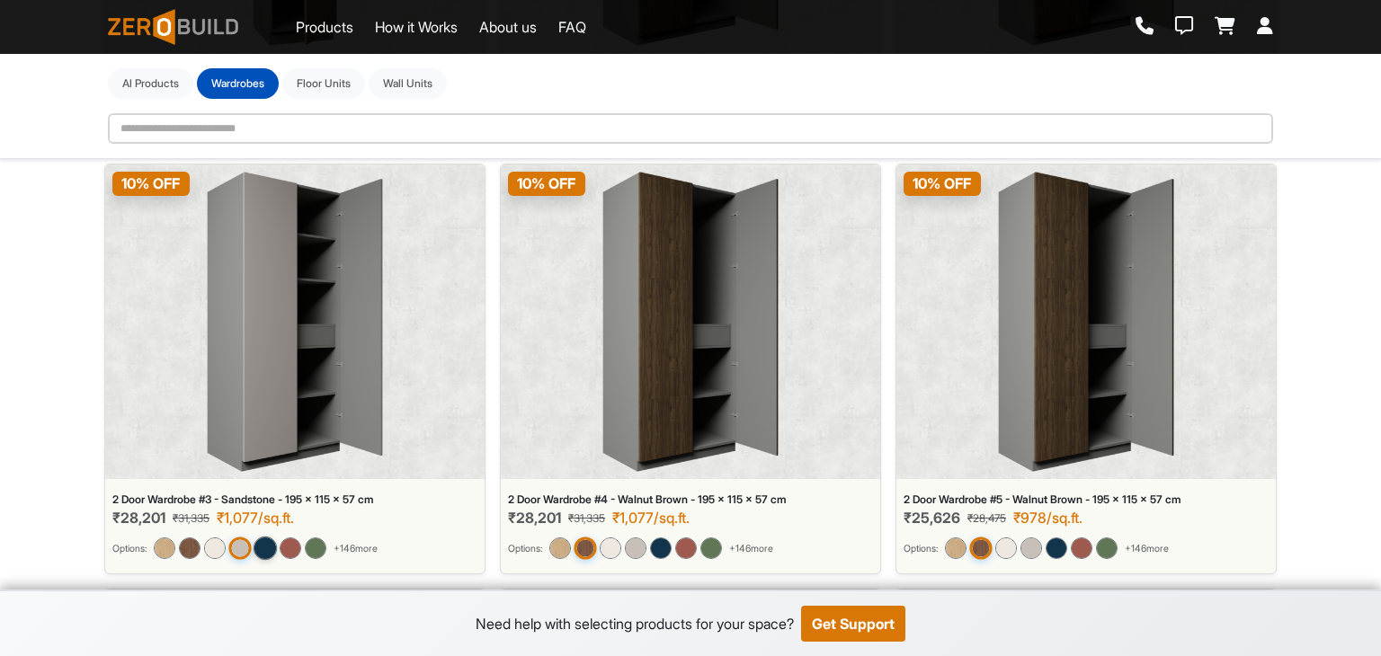
click at [266, 541] on img at bounding box center [265, 548] width 23 height 23
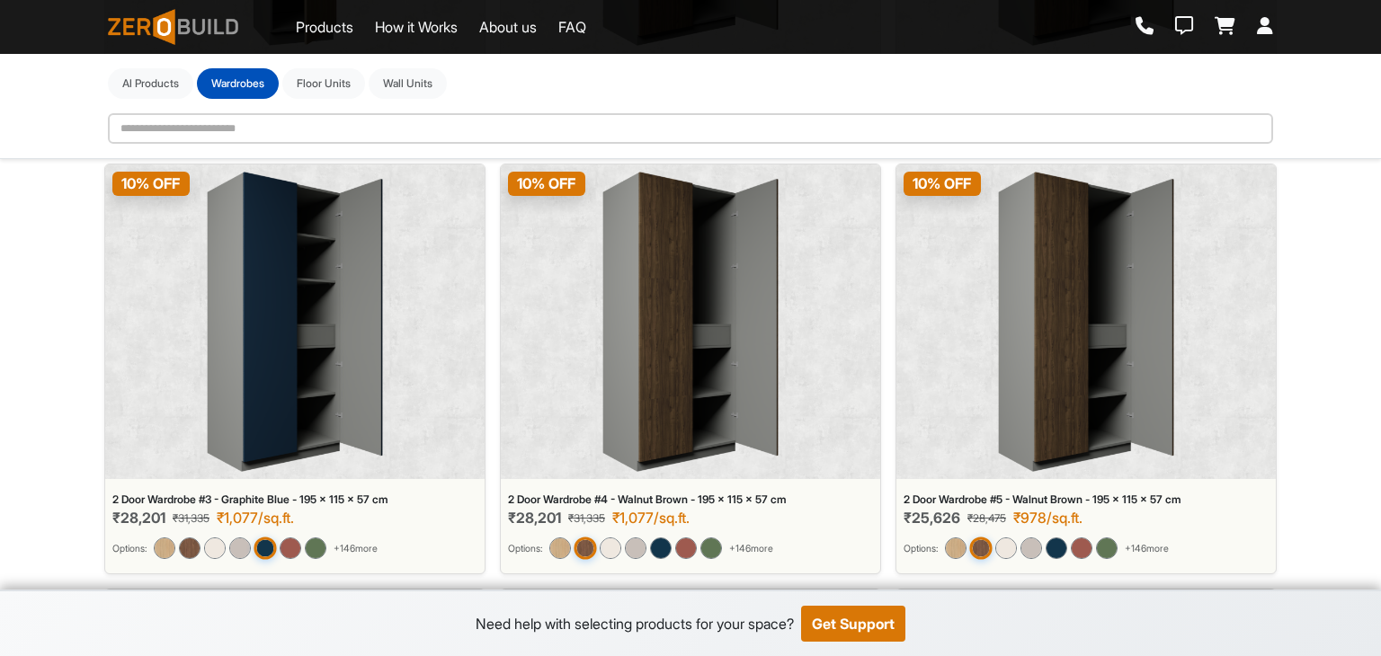
scroll to position [2250, 0]
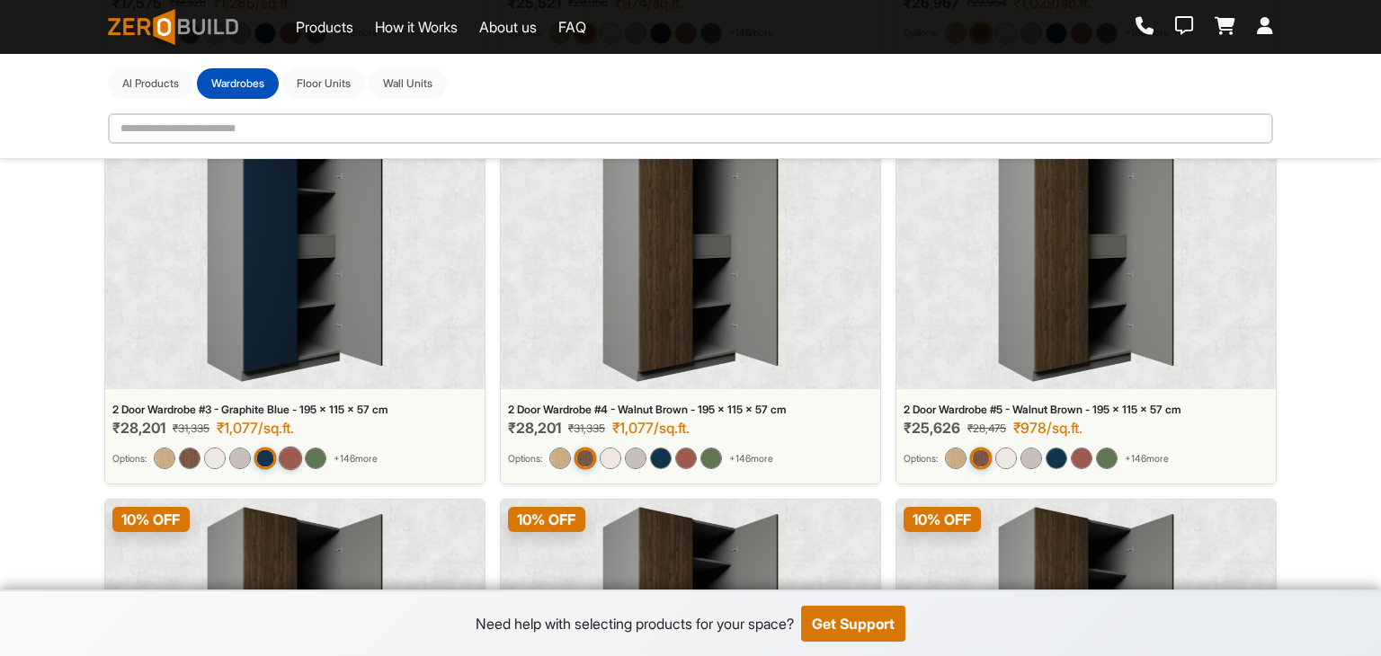
click at [291, 458] on img at bounding box center [290, 458] width 23 height 23
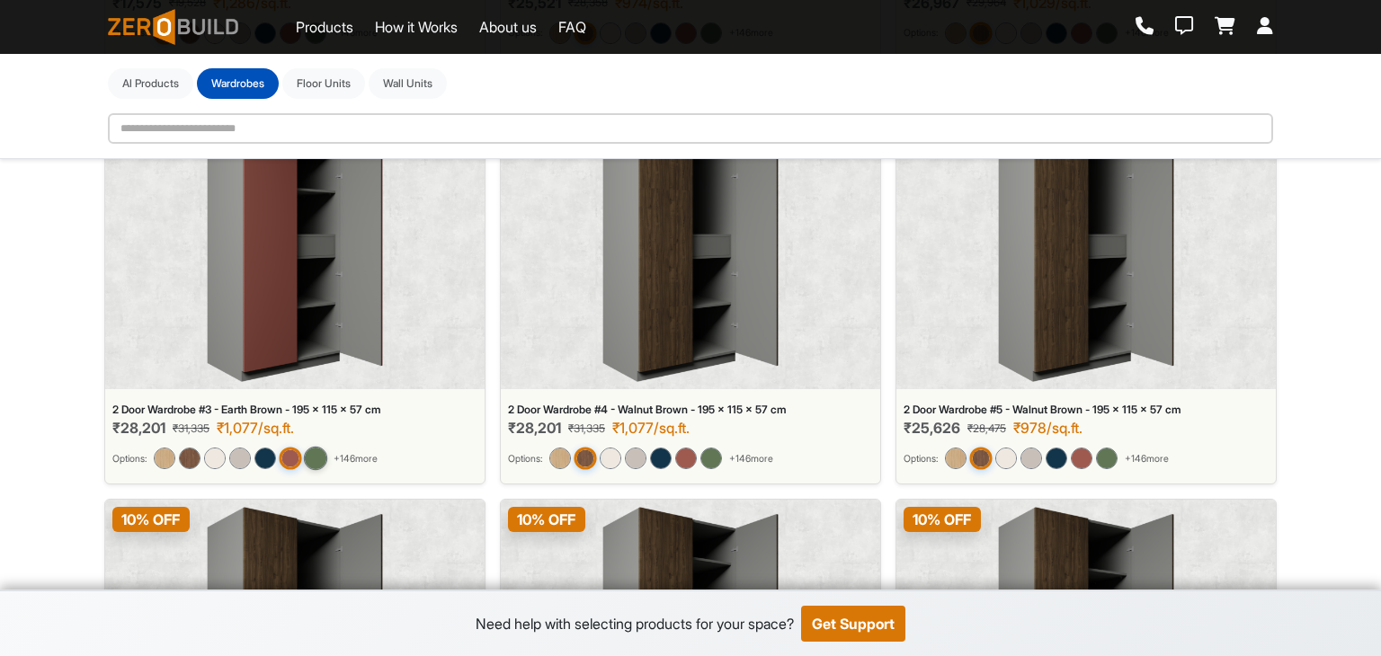
click at [320, 452] on img at bounding box center [315, 458] width 23 height 23
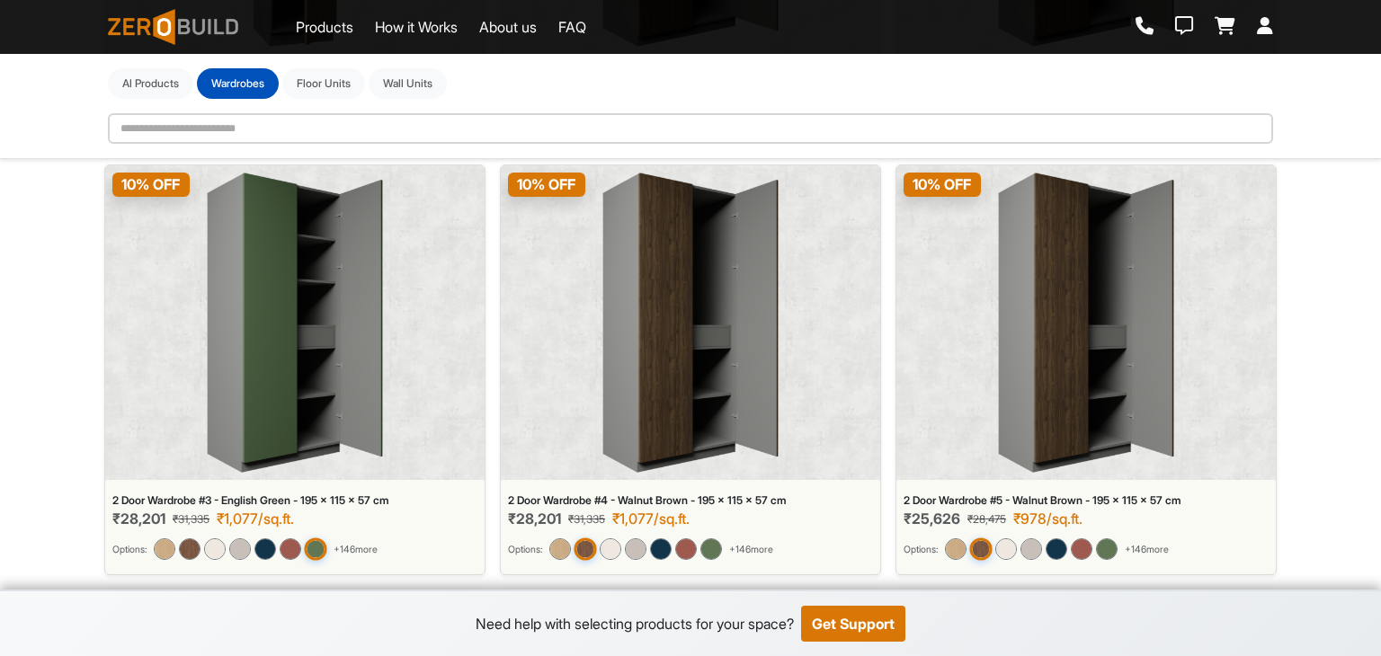
scroll to position [2161, 0]
click at [185, 544] on img at bounding box center [189, 548] width 23 height 23
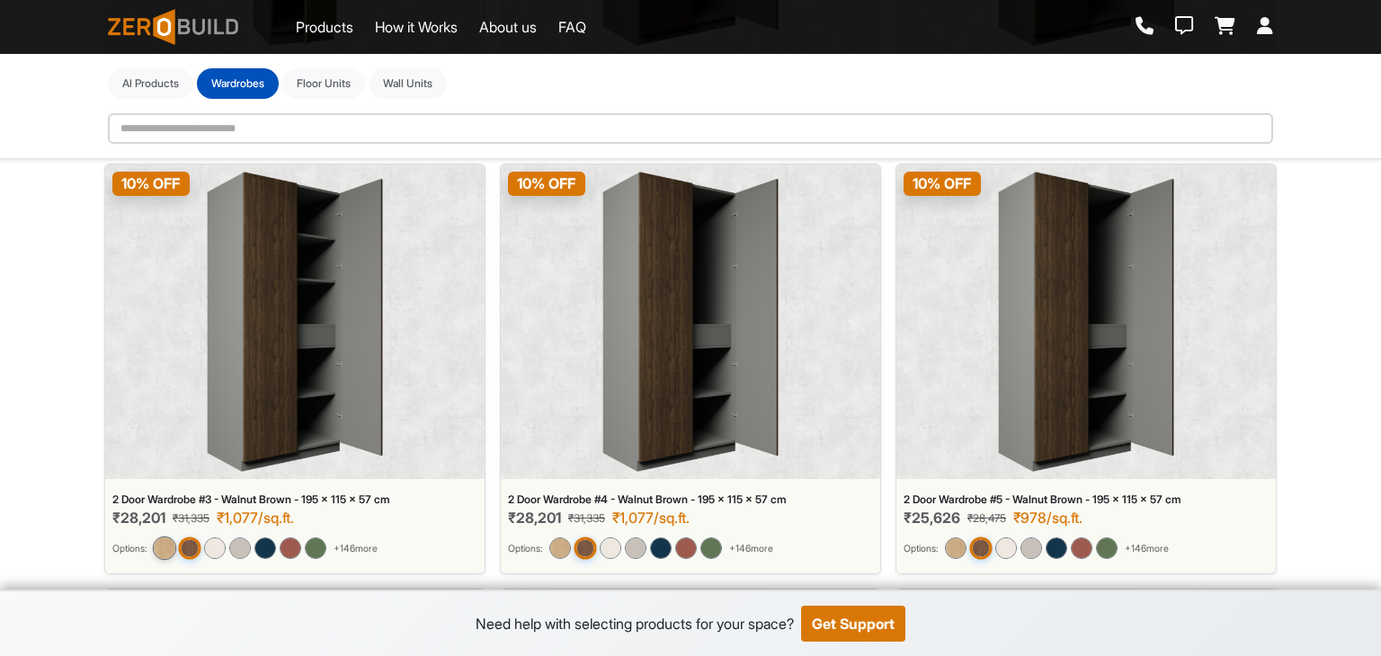
click at [168, 544] on img at bounding box center [164, 548] width 23 height 23
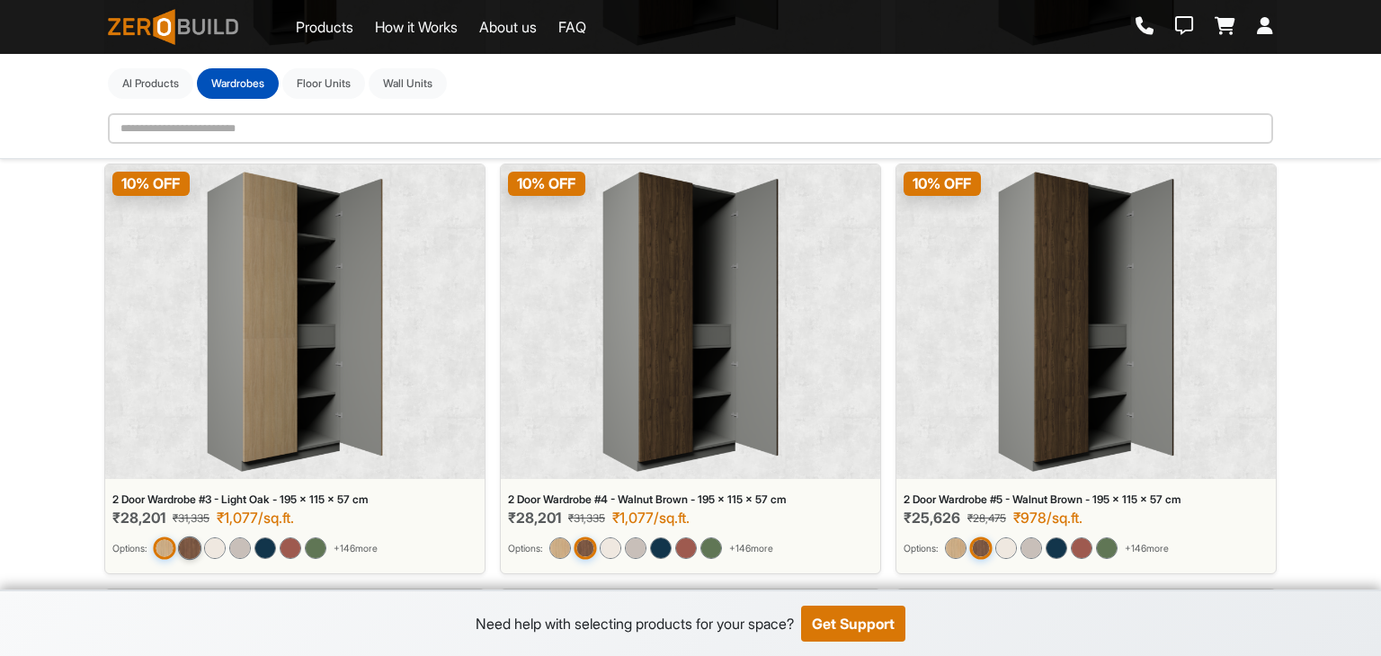
click at [198, 544] on img at bounding box center [189, 548] width 23 height 23
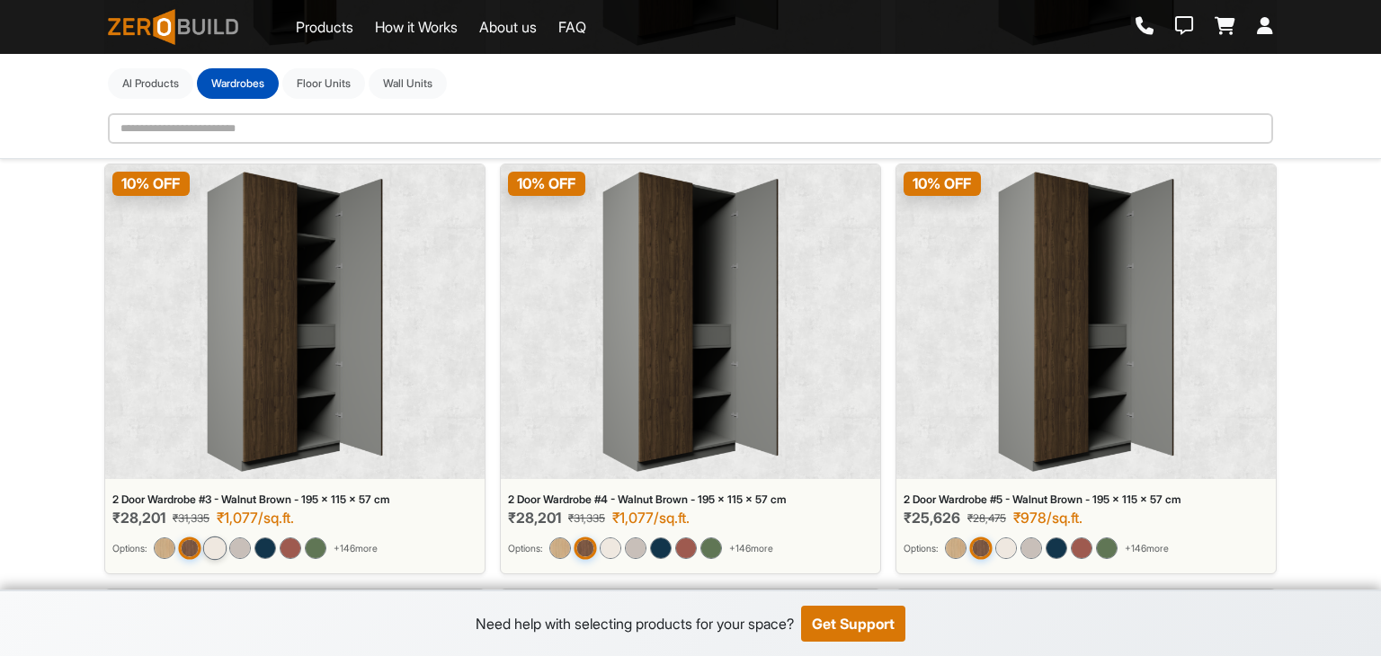
click at [219, 542] on img at bounding box center [214, 548] width 23 height 23
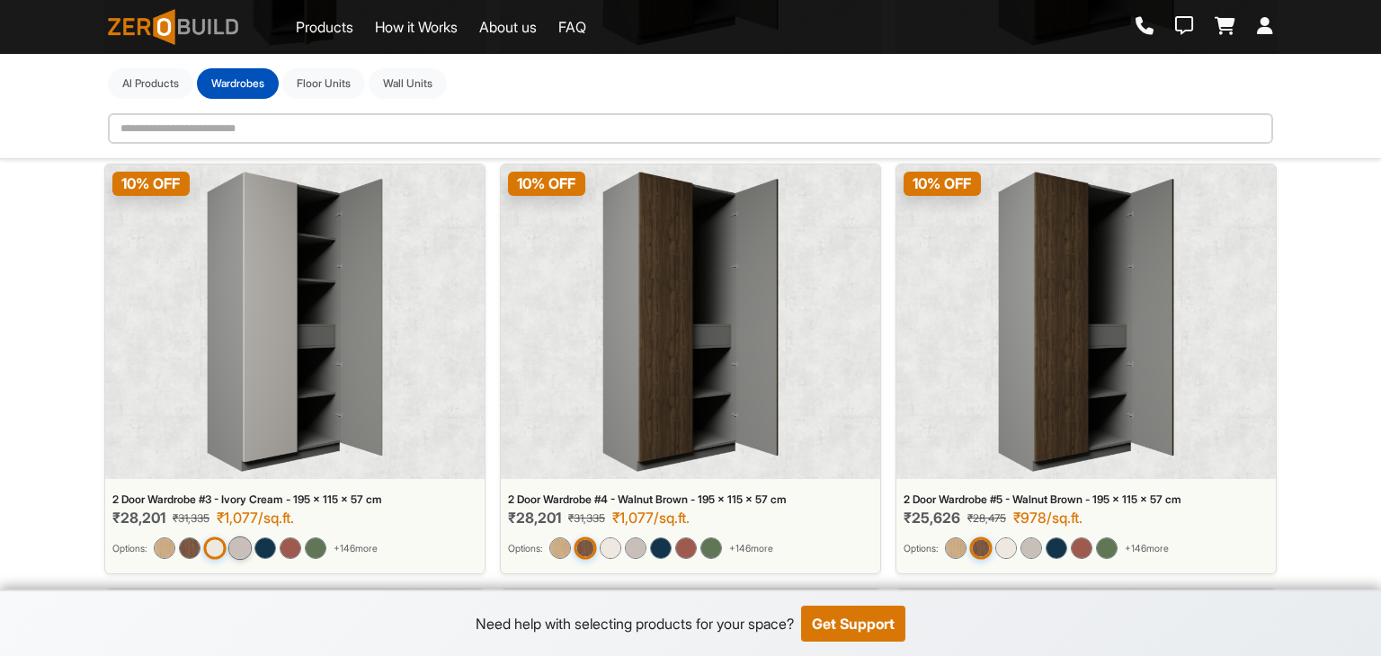
click at [241, 543] on img at bounding box center [239, 548] width 23 height 23
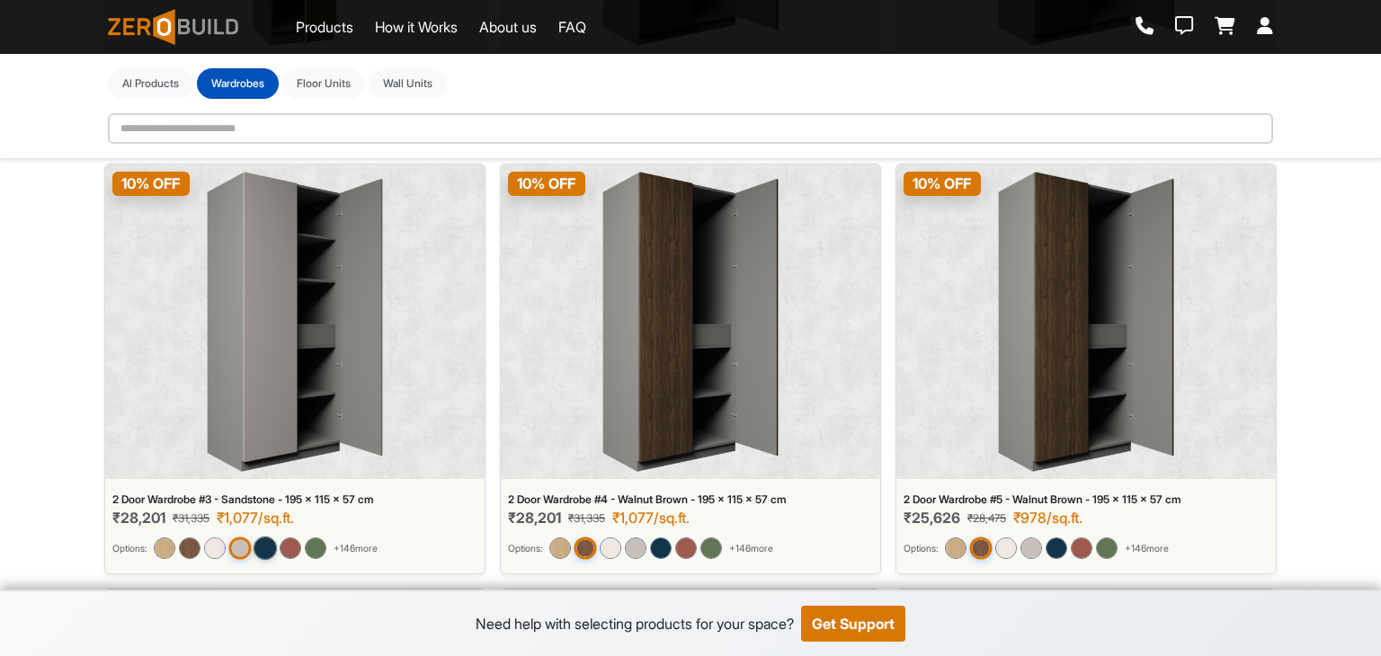
click at [277, 544] on img at bounding box center [265, 548] width 23 height 23
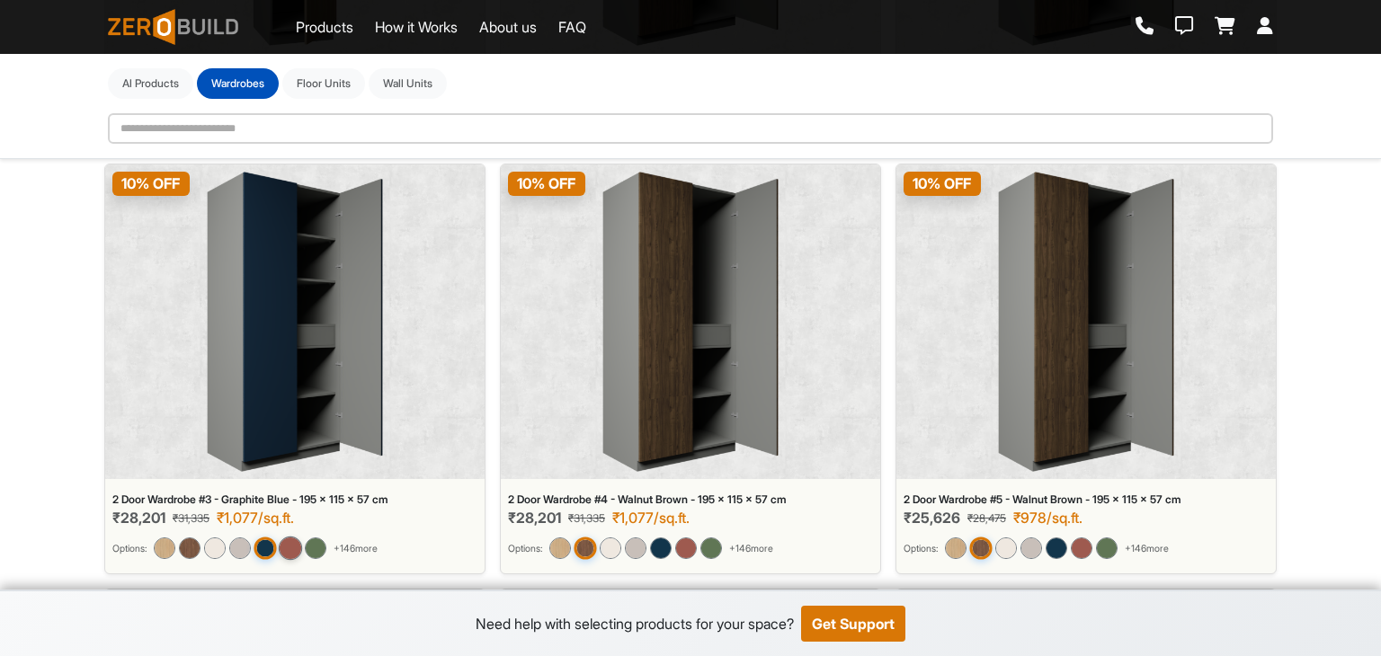
click at [290, 550] on img at bounding box center [290, 548] width 23 height 23
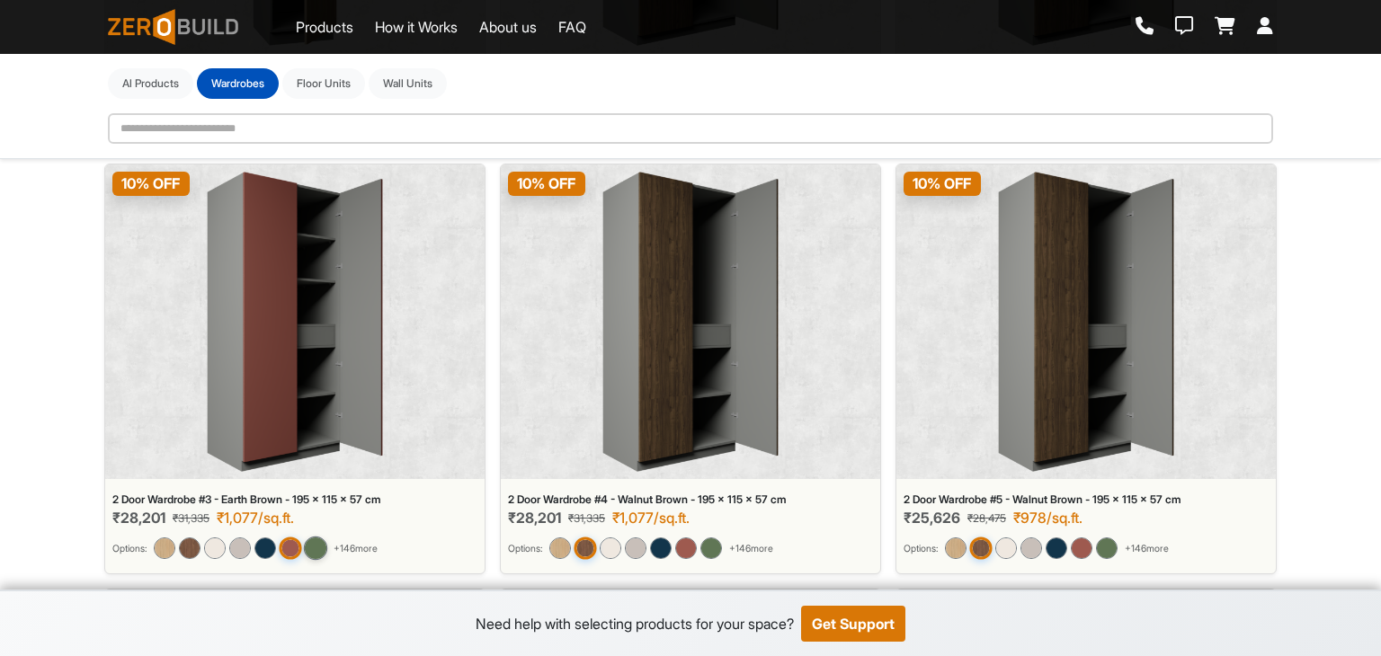
click at [324, 548] on img at bounding box center [315, 548] width 23 height 23
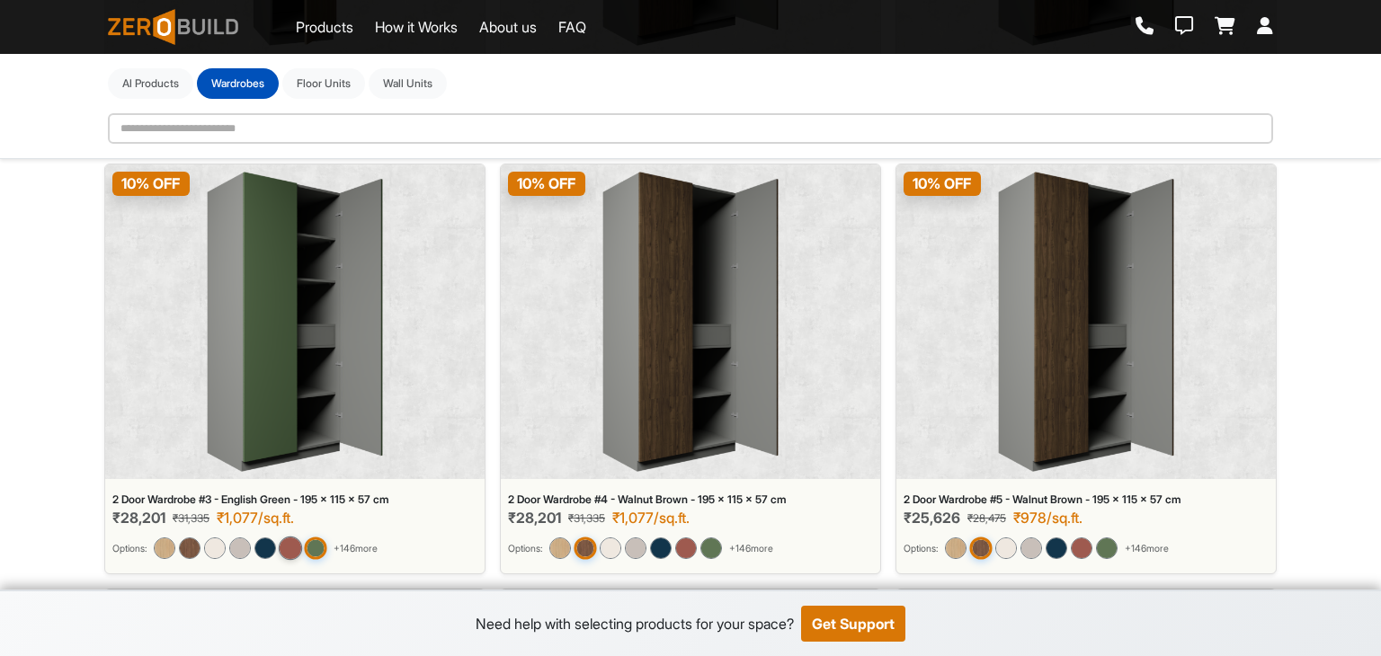
click at [290, 549] on img at bounding box center [290, 548] width 23 height 23
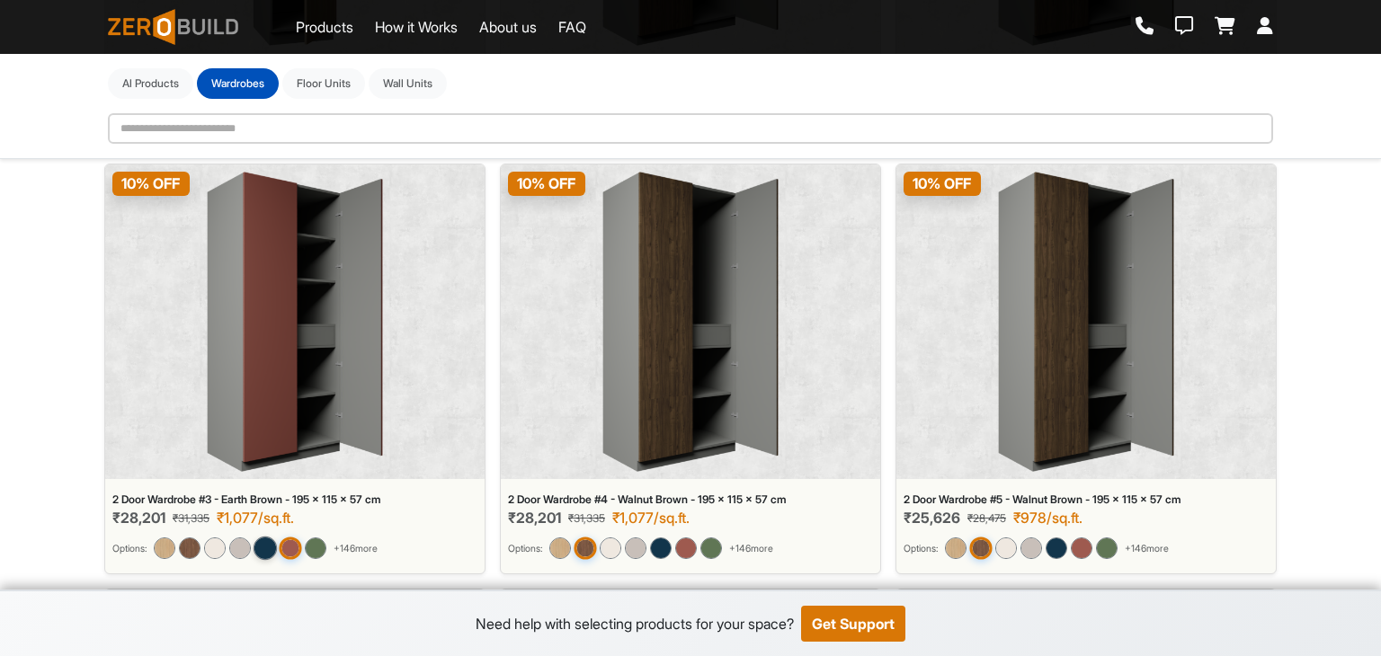
click at [270, 548] on img at bounding box center [265, 548] width 23 height 23
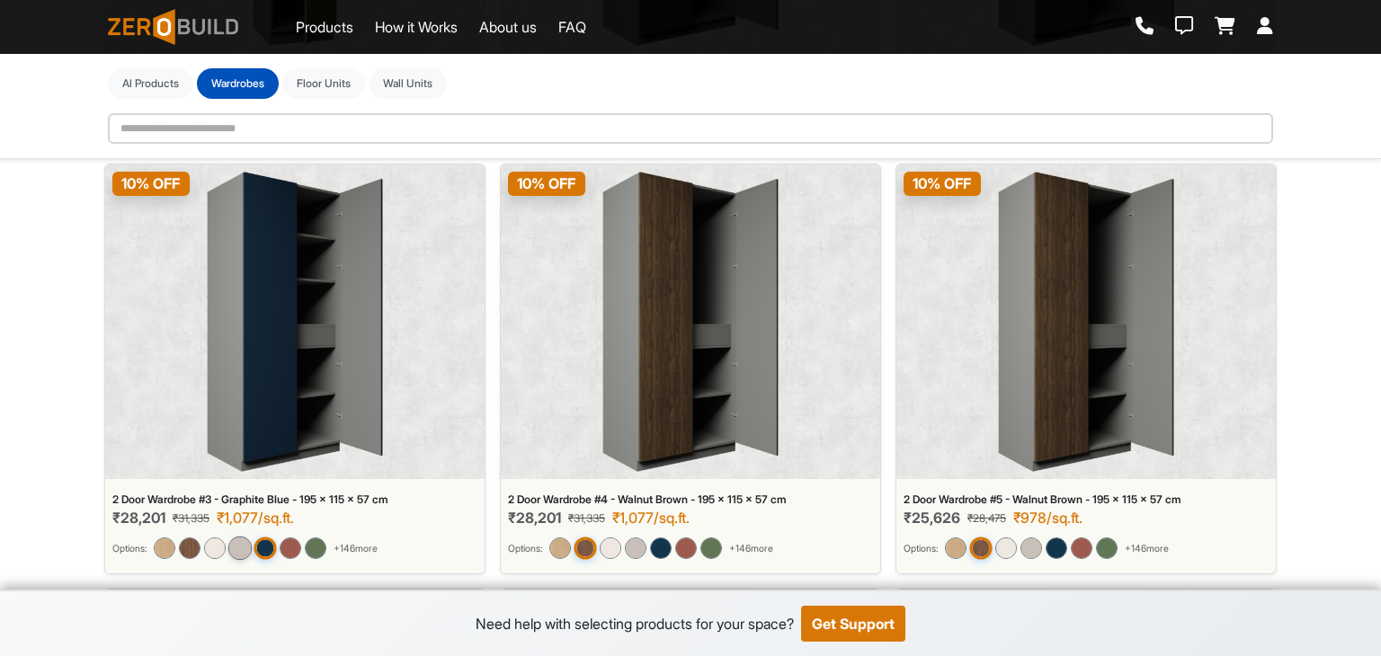
click at [245, 548] on img at bounding box center [239, 548] width 23 height 23
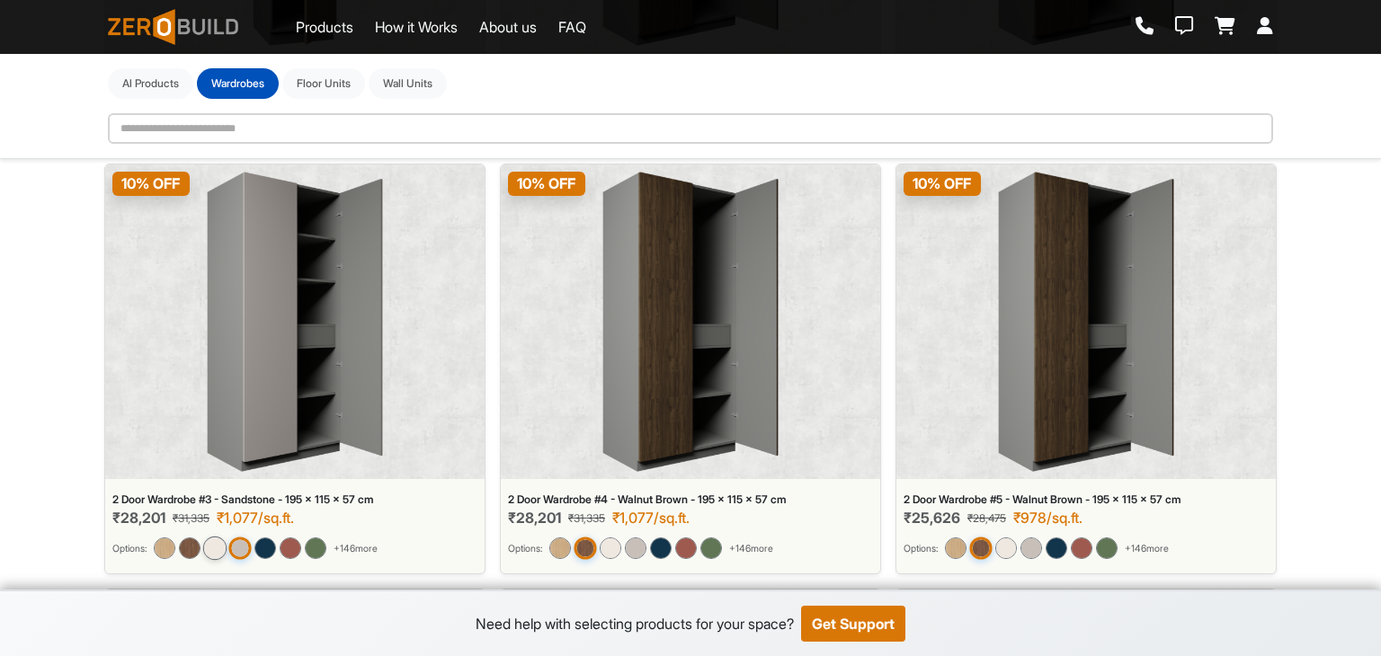
click at [222, 548] on img at bounding box center [214, 548] width 23 height 23
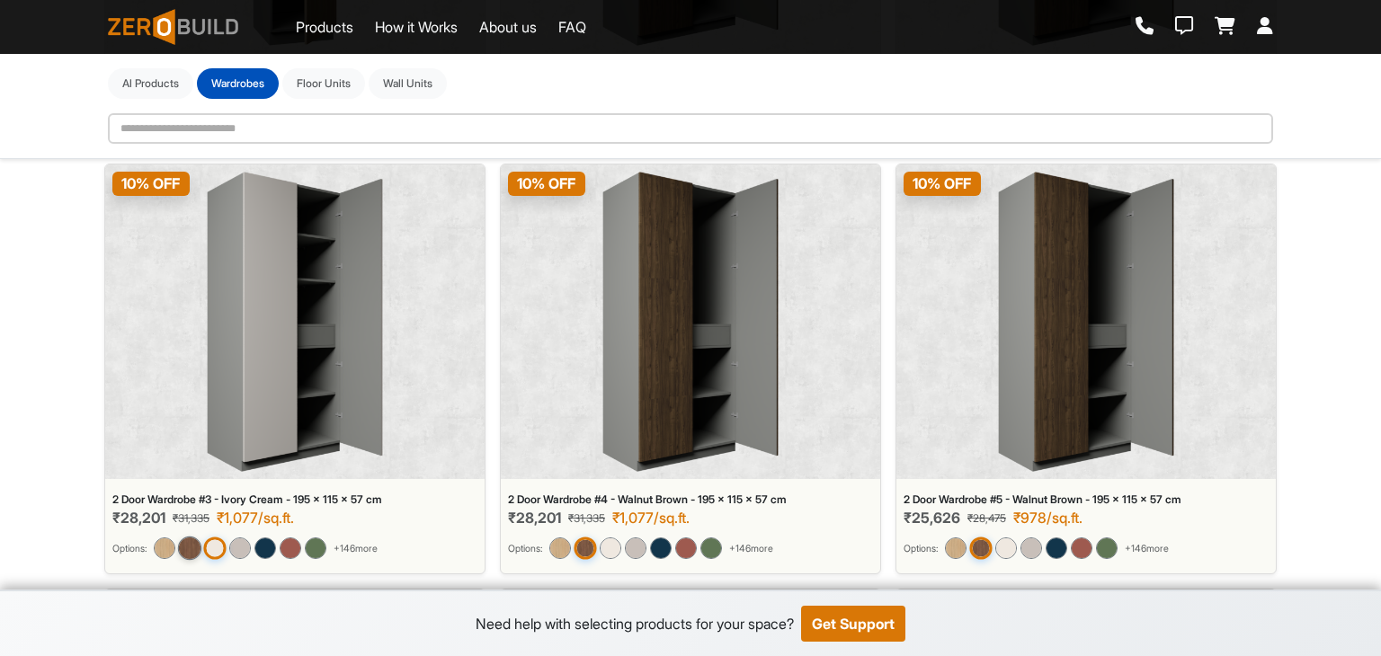
click at [193, 548] on img at bounding box center [189, 548] width 23 height 23
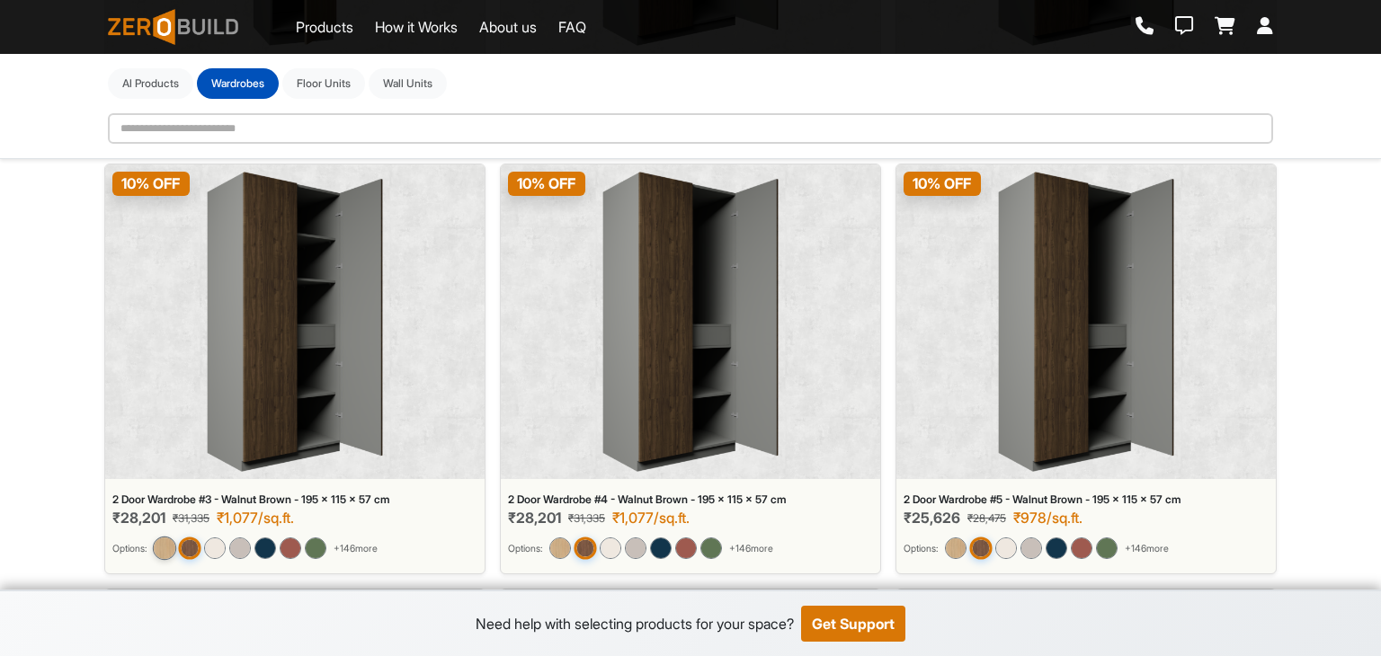
click at [166, 547] on img at bounding box center [164, 548] width 23 height 23
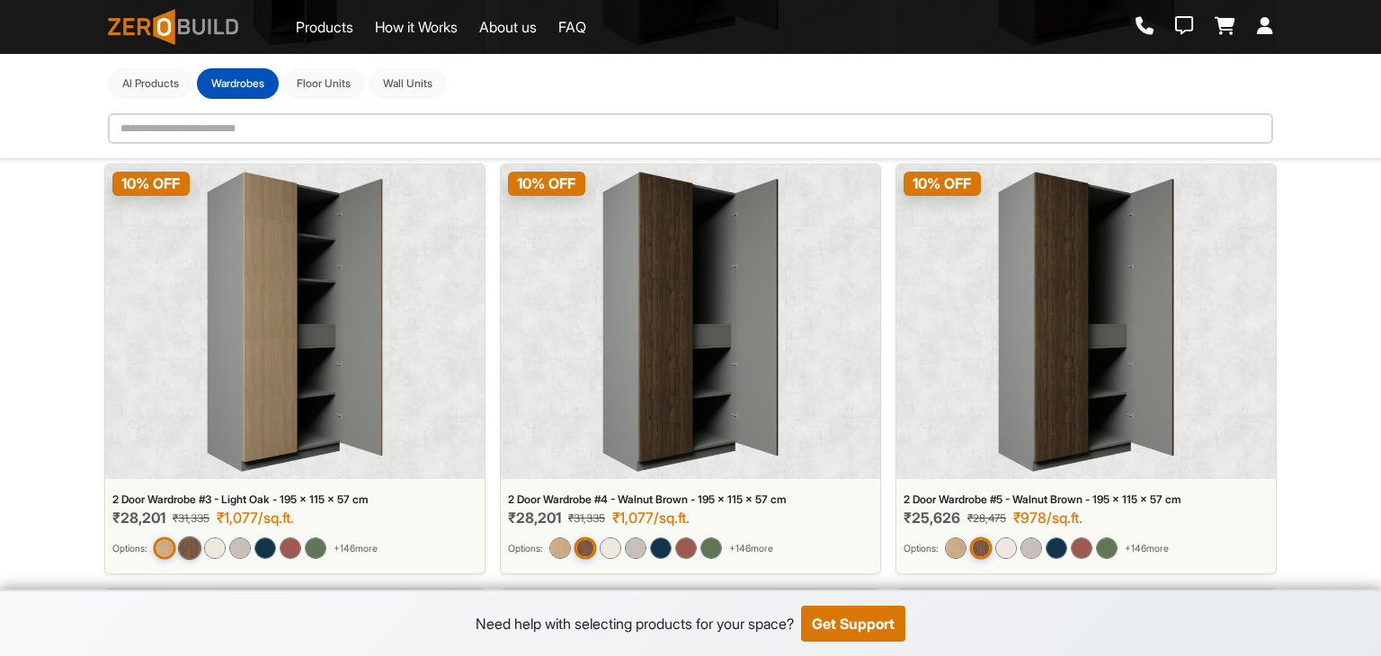
click at [193, 544] on img at bounding box center [189, 548] width 23 height 23
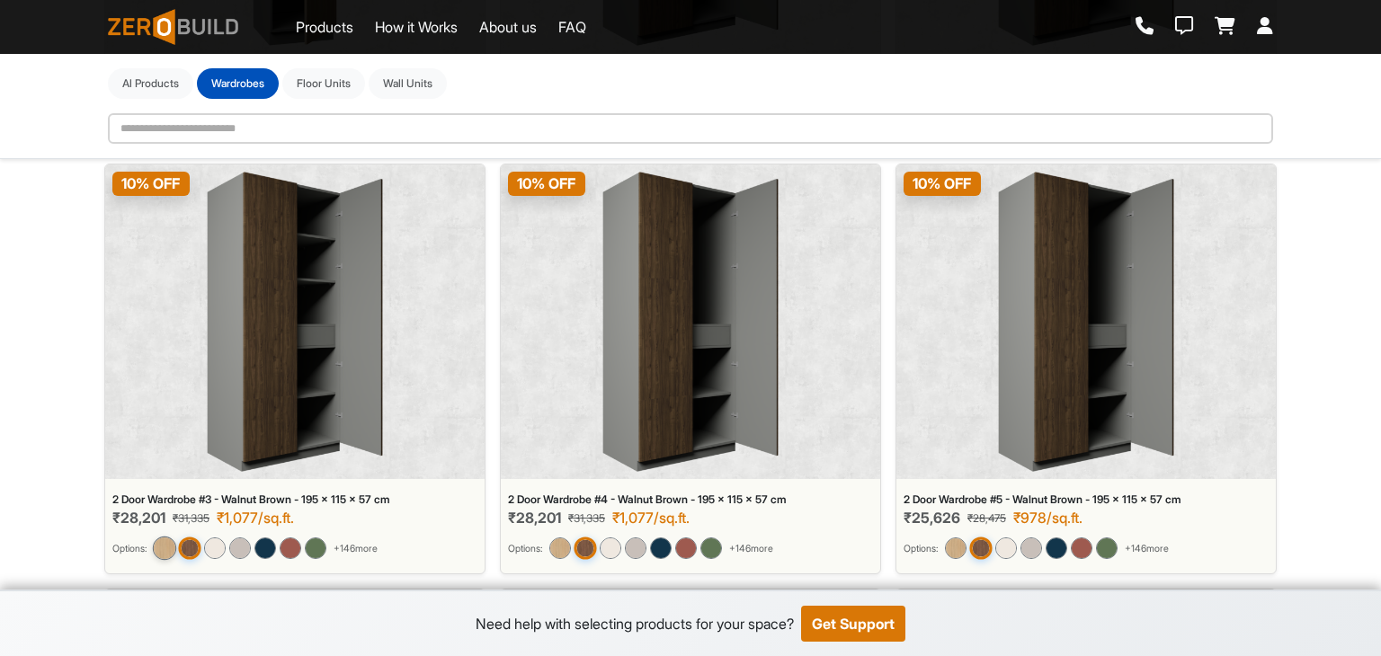
click at [169, 546] on img at bounding box center [164, 548] width 23 height 23
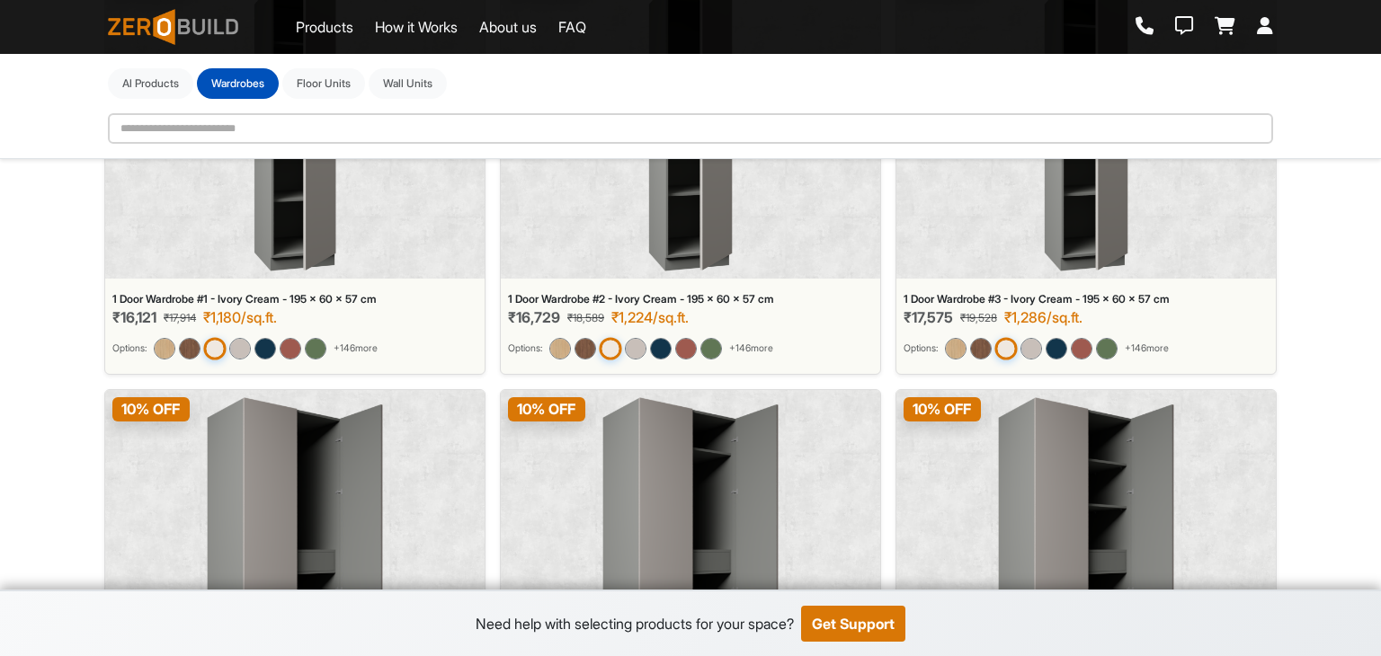
scroll to position [5114, 0]
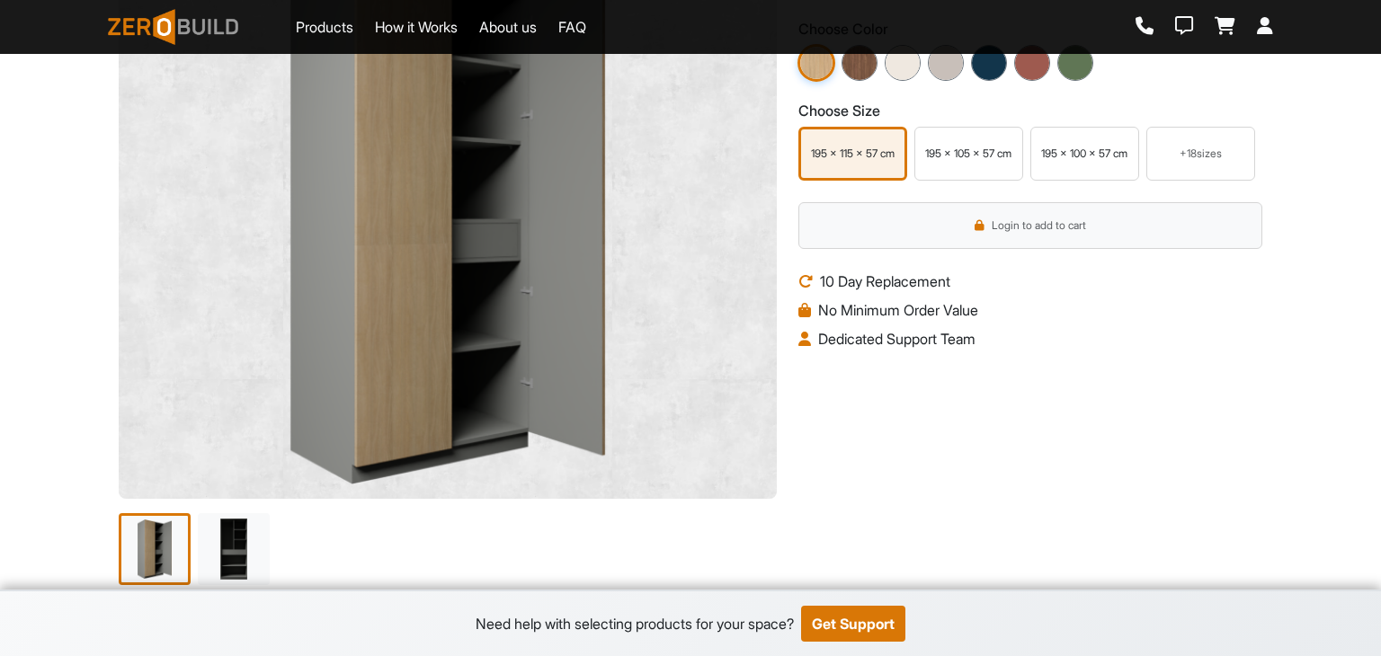
scroll to position [450, 0]
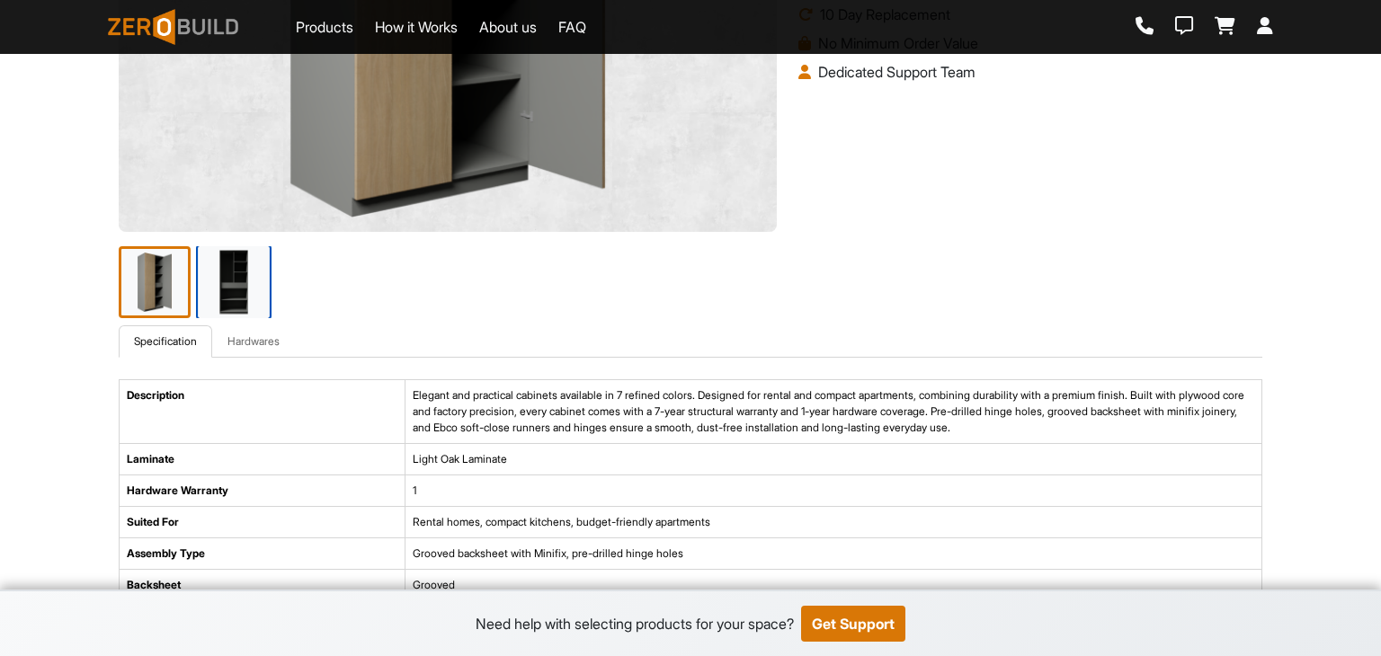
click at [245, 290] on img at bounding box center [234, 283] width 76 height 76
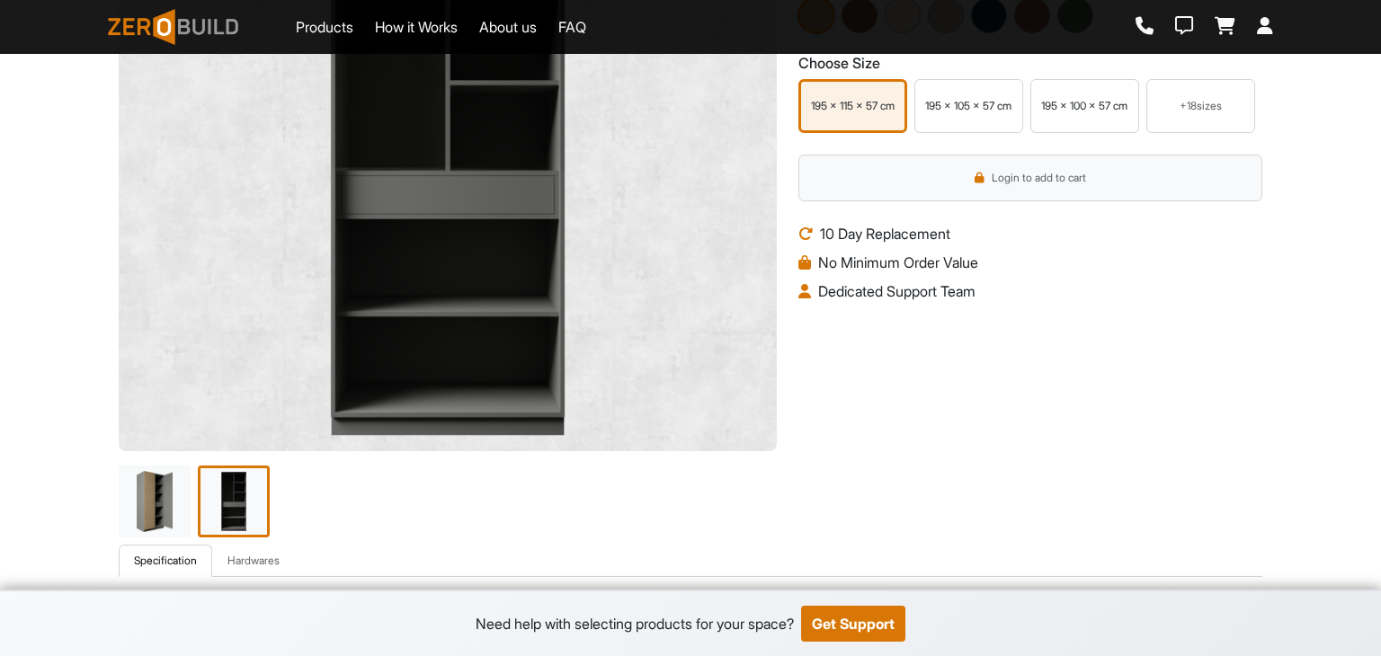
scroll to position [270, 0]
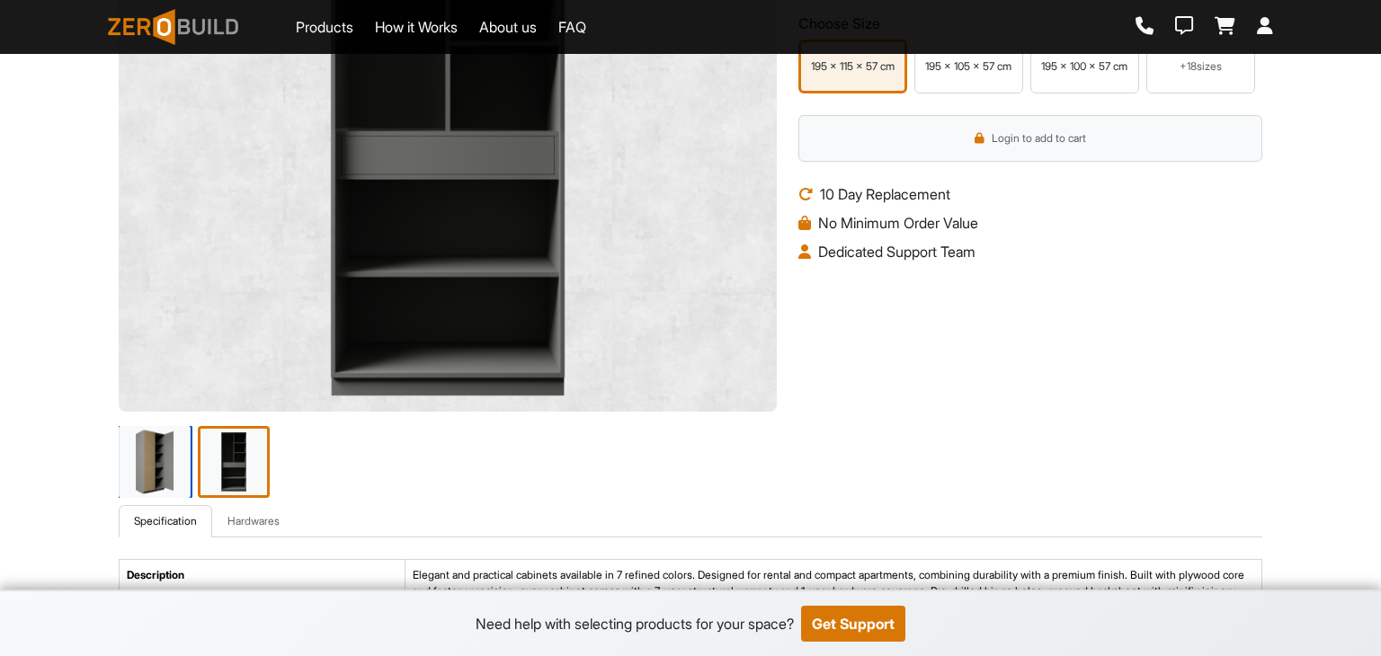
click at [160, 431] on img at bounding box center [155, 462] width 76 height 76
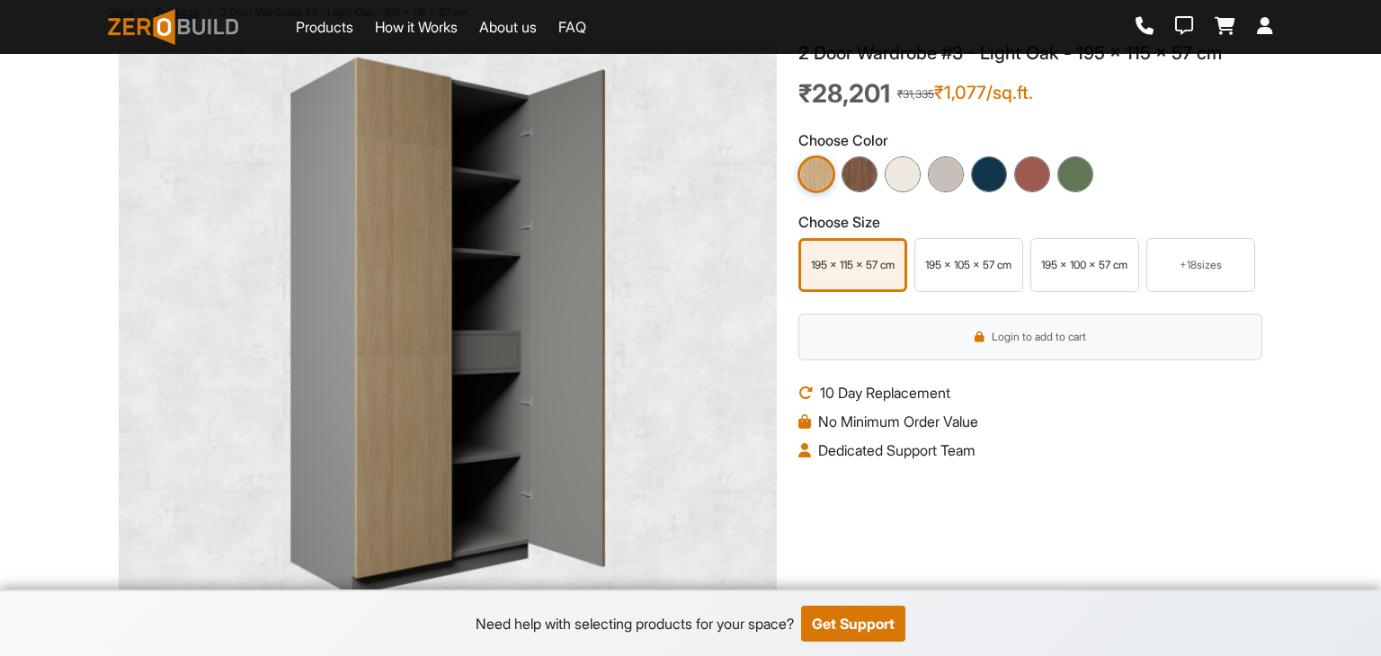
scroll to position [0, 0]
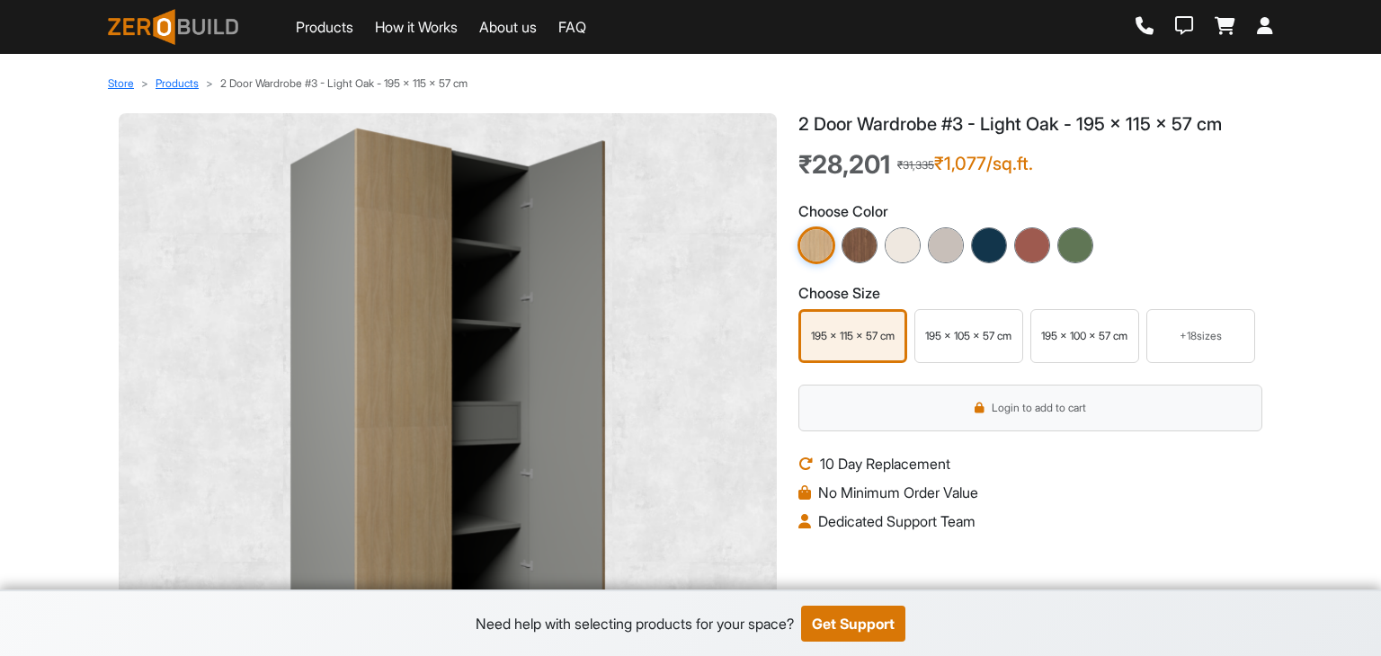
click at [414, 33] on link "How it Works" at bounding box center [416, 27] width 83 height 22
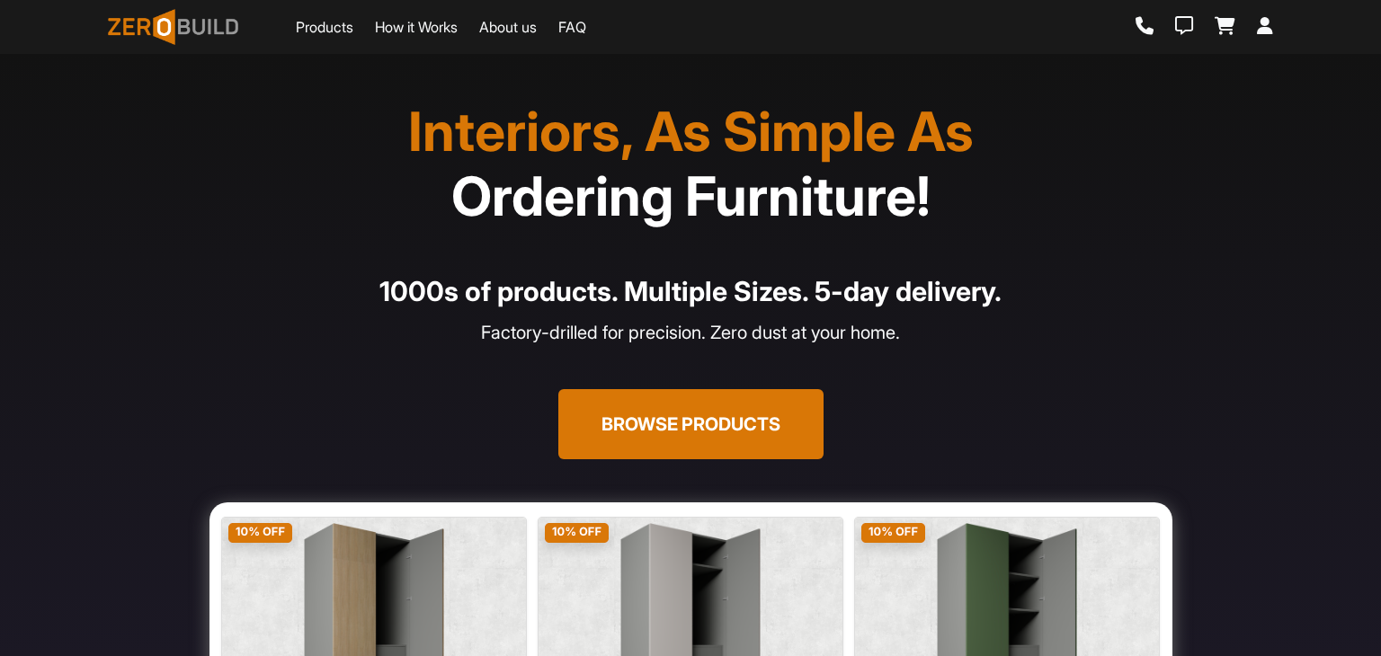
click at [129, 325] on p "Factory-drilled for precision. Zero dust at your home." at bounding box center [691, 332] width 1144 height 27
click at [196, 330] on p "Factory-drilled for precision. Zero dust at your home." at bounding box center [691, 332] width 1144 height 27
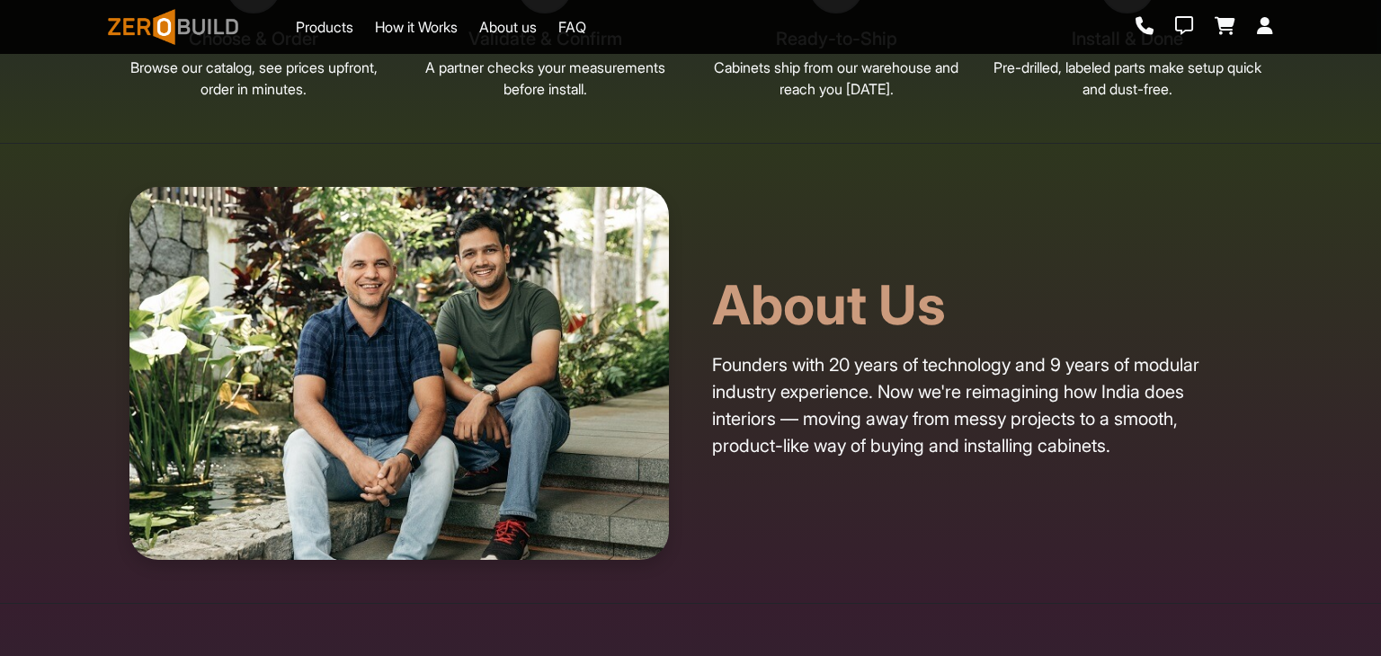
scroll to position [5035, 0]
